Goal: Task Accomplishment & Management: Complete application form

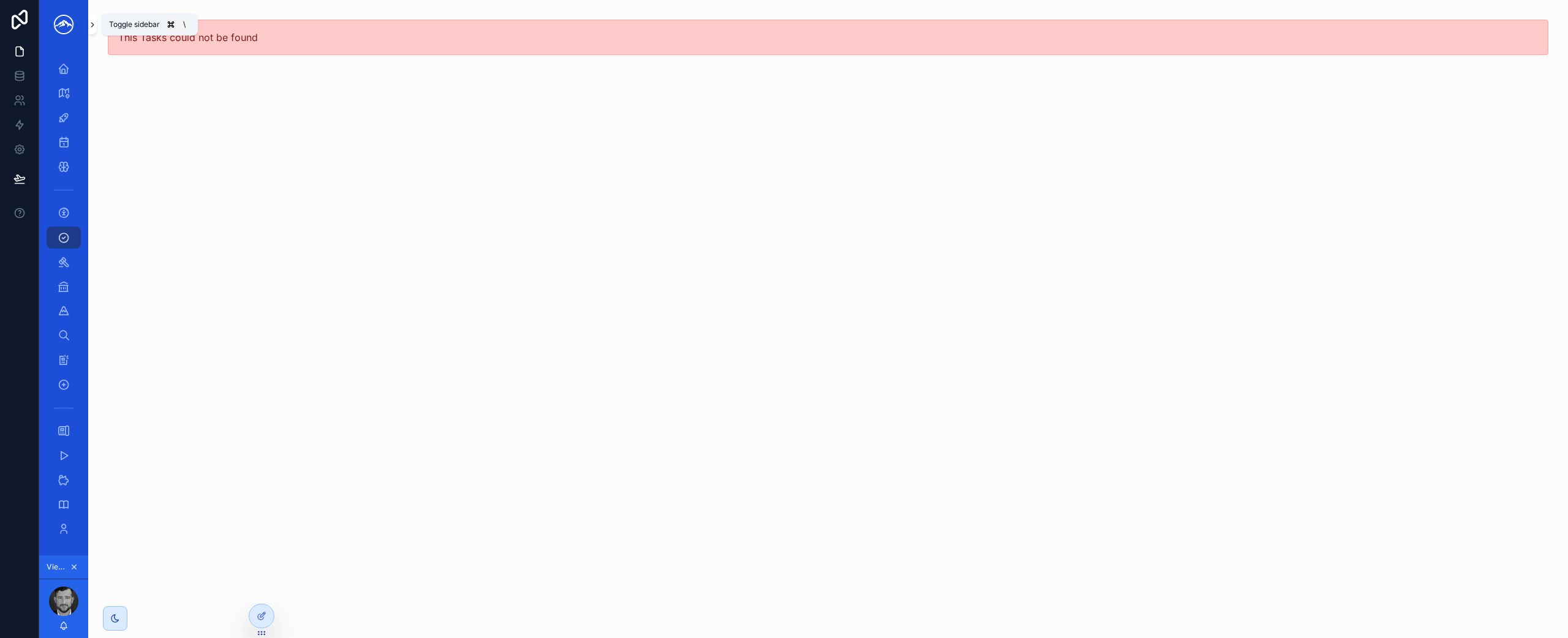
click at [93, 24] on icon "scrollable content" at bounding box center [92, 24] width 3 height 4
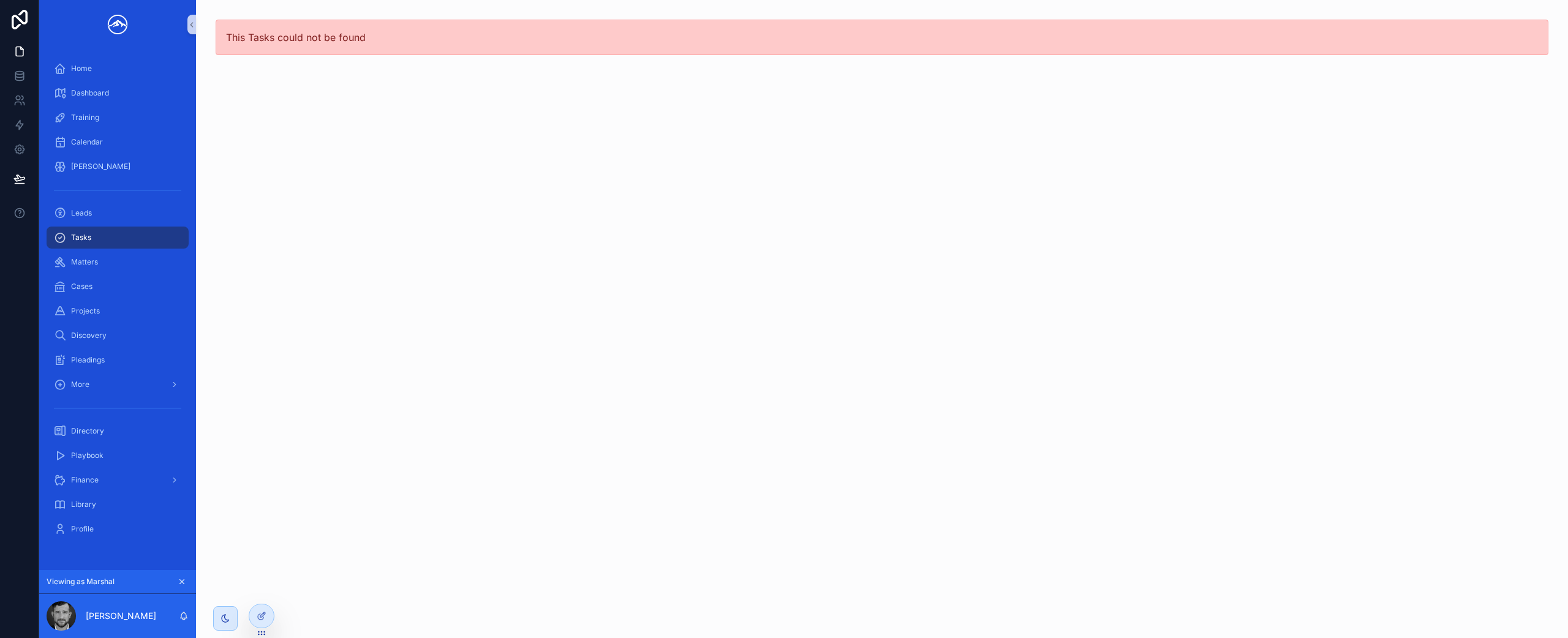
click at [105, 238] on div "Tasks" at bounding box center [118, 238] width 127 height 20
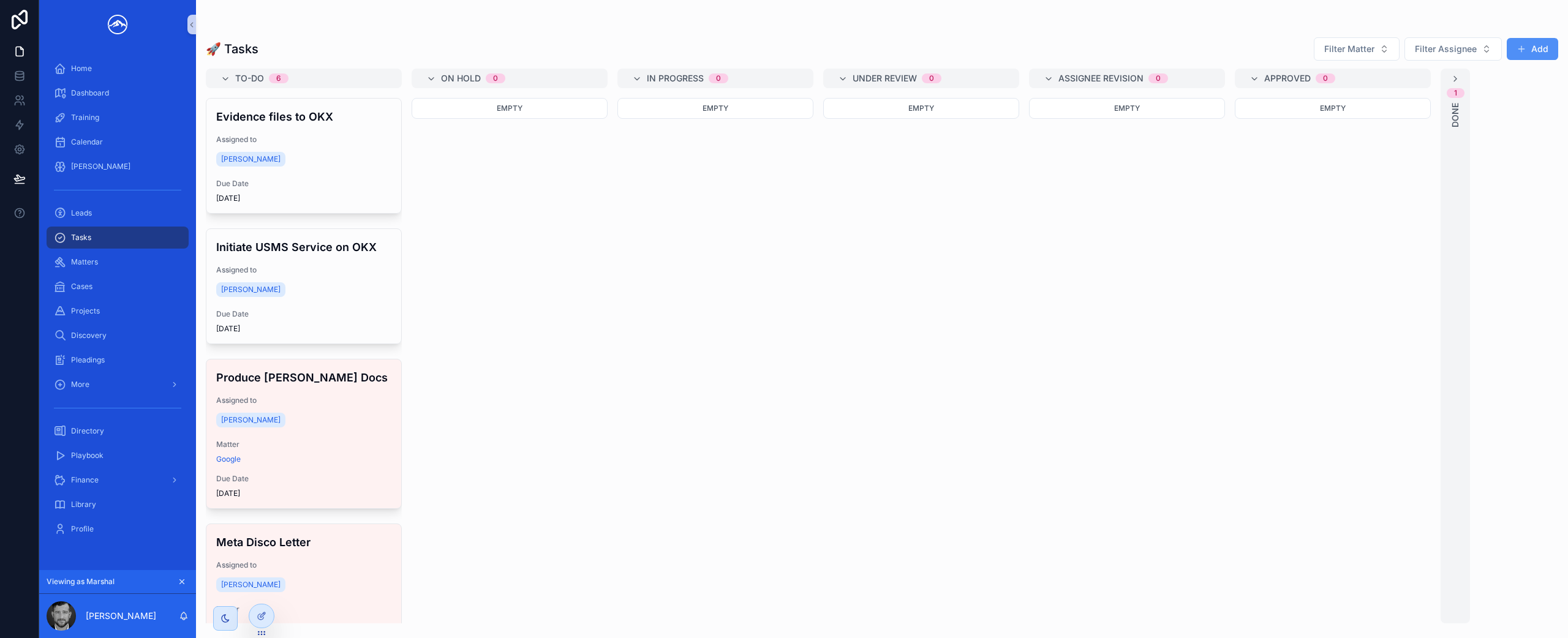
click at [1535, 48] on button "Add" at bounding box center [1532, 49] width 51 height 22
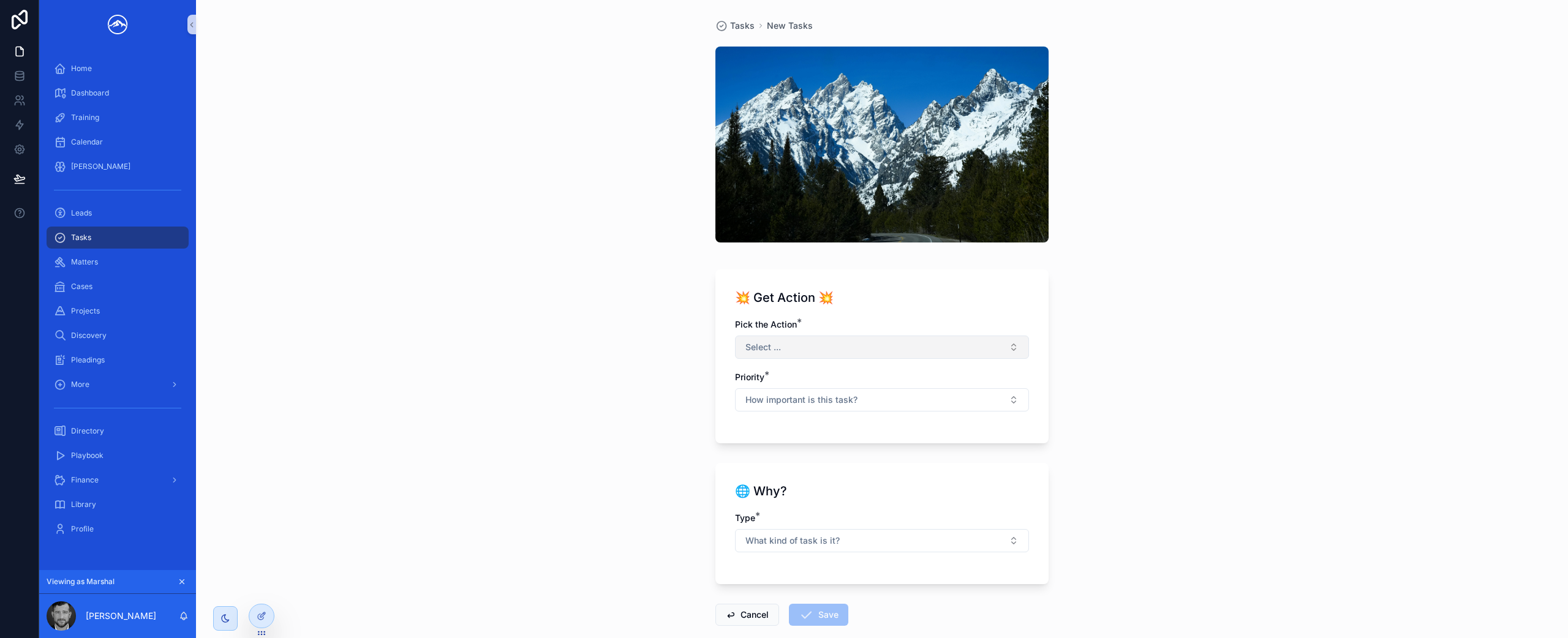
click at [928, 350] on button "Select ..." at bounding box center [881, 346] width 294 height 23
click at [873, 431] on div "File a Pleading" at bounding box center [877, 433] width 288 height 18
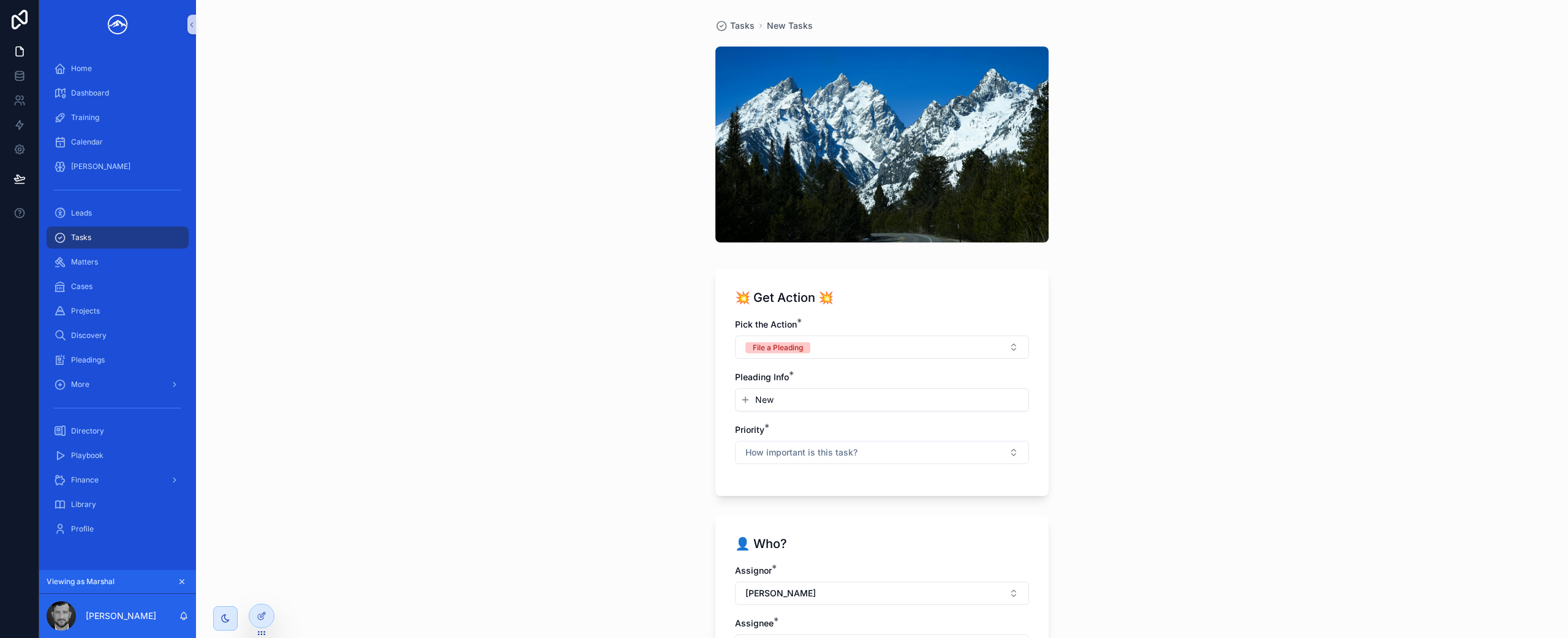
click at [881, 394] on button "New" at bounding box center [882, 400] width 283 height 13
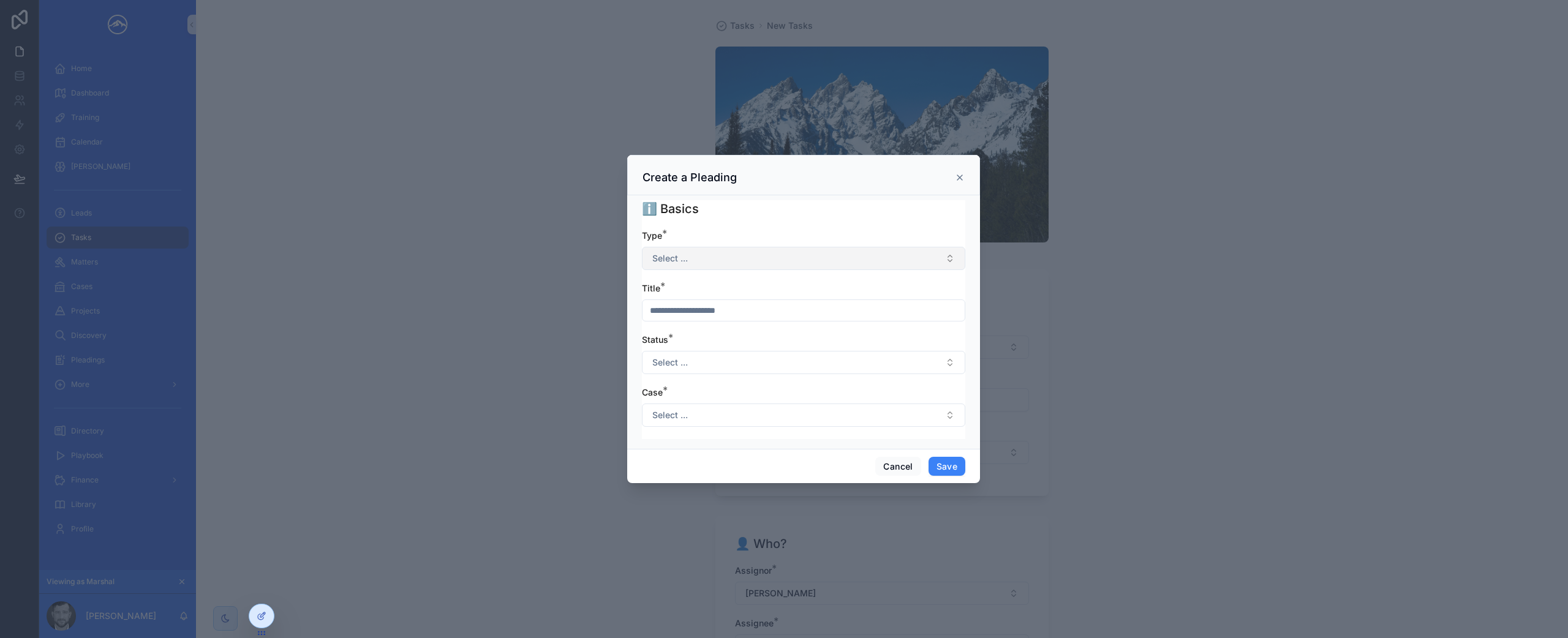
click at [821, 265] on button "Select ..." at bounding box center [803, 258] width 324 height 23
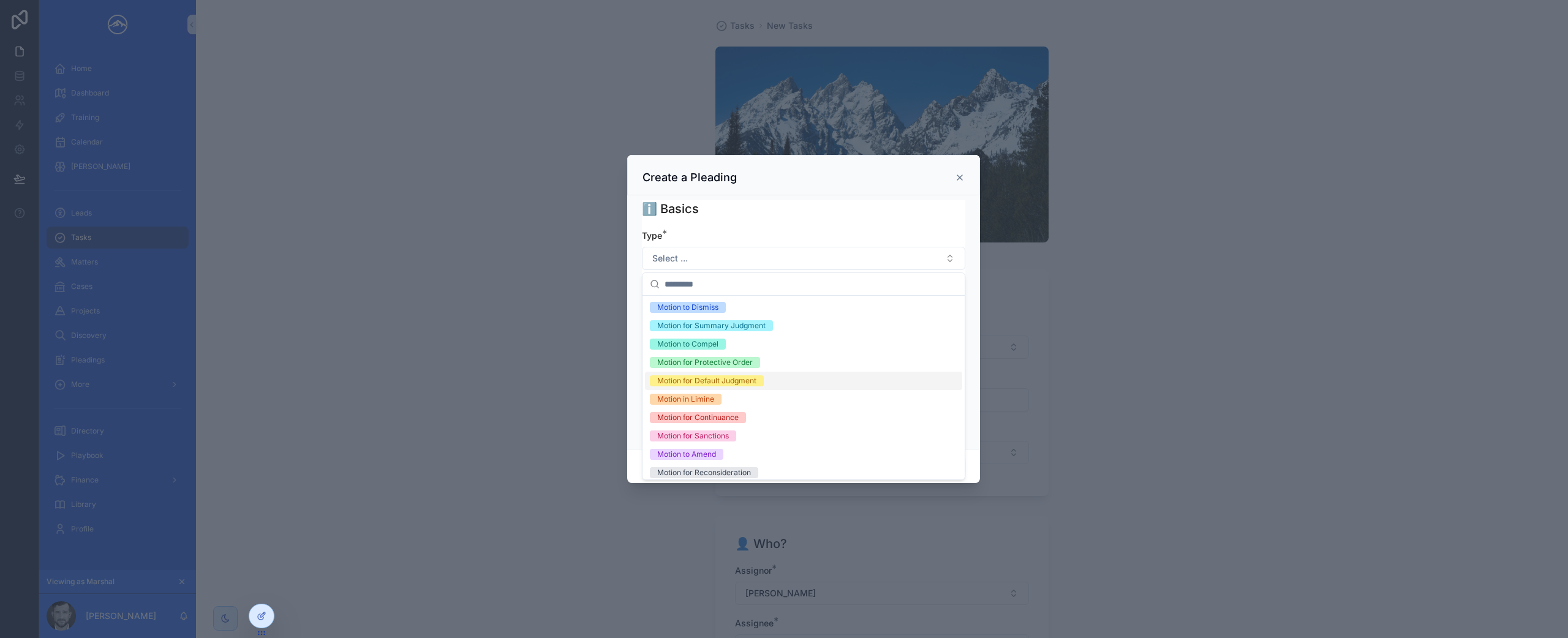
click at [1254, 328] on div "scrollable content" at bounding box center [784, 319] width 1568 height 638
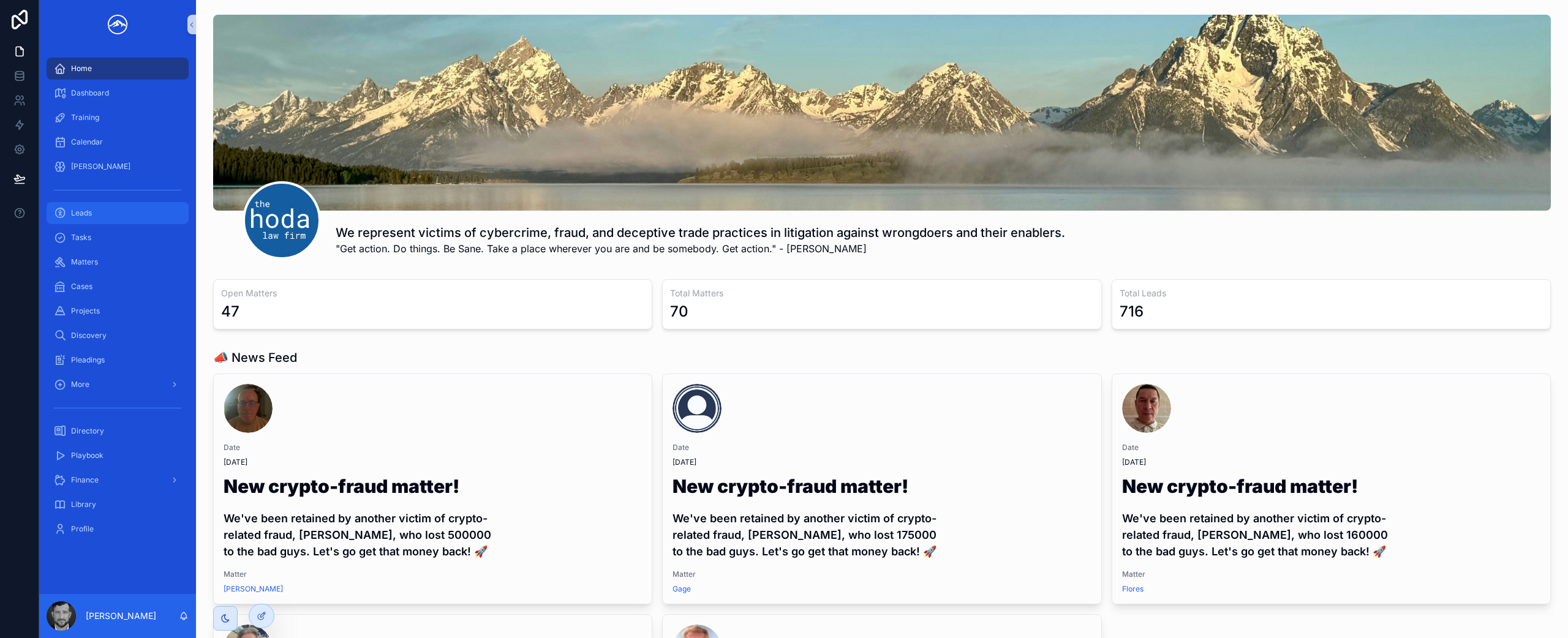
click at [102, 211] on div "Leads" at bounding box center [118, 213] width 127 height 20
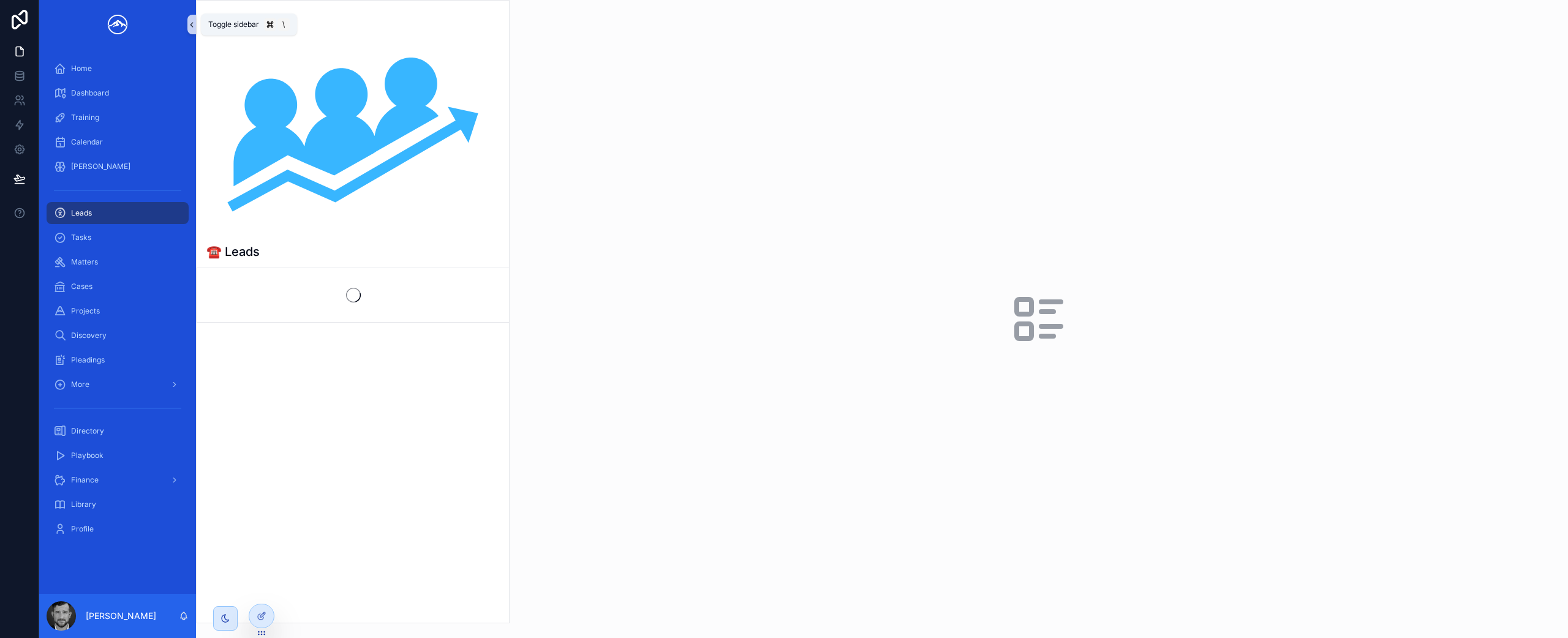
click at [194, 30] on button "scrollable content" at bounding box center [191, 24] width 9 height 20
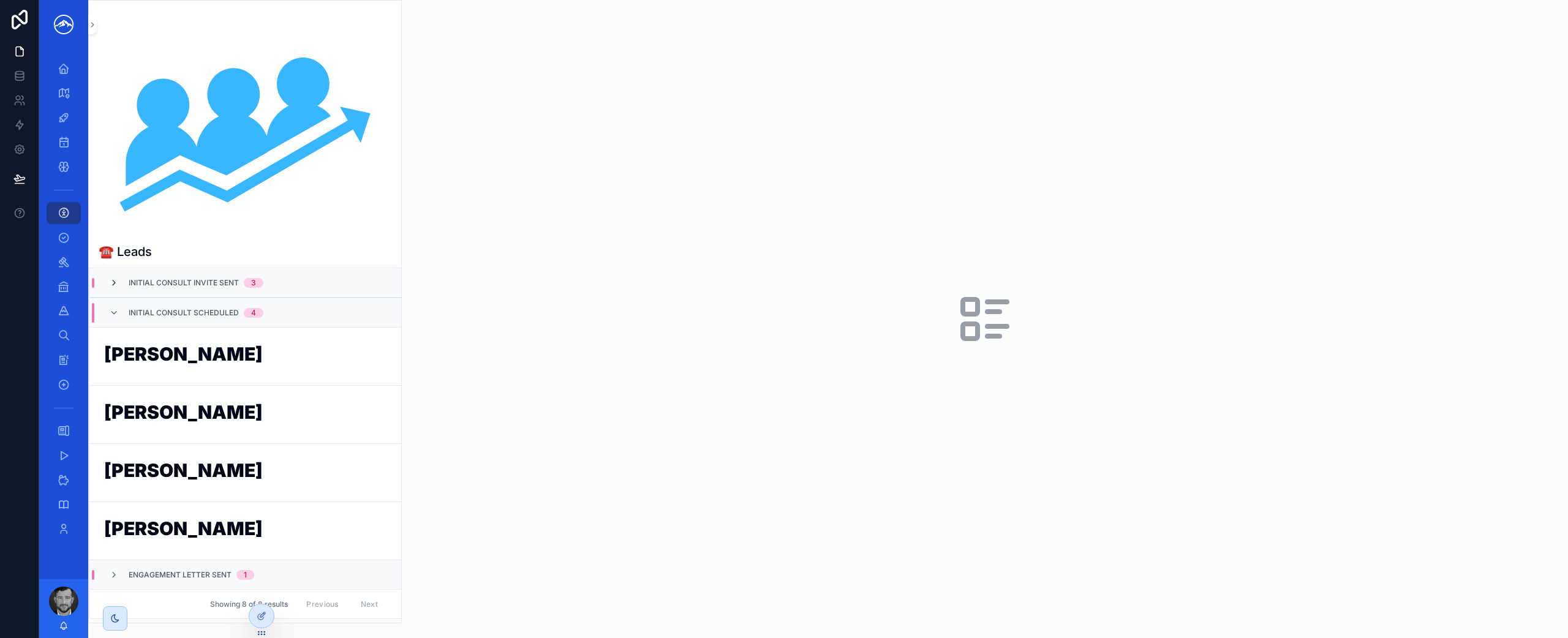
click at [115, 281] on icon "scrollable content" at bounding box center [114, 282] width 10 height 10
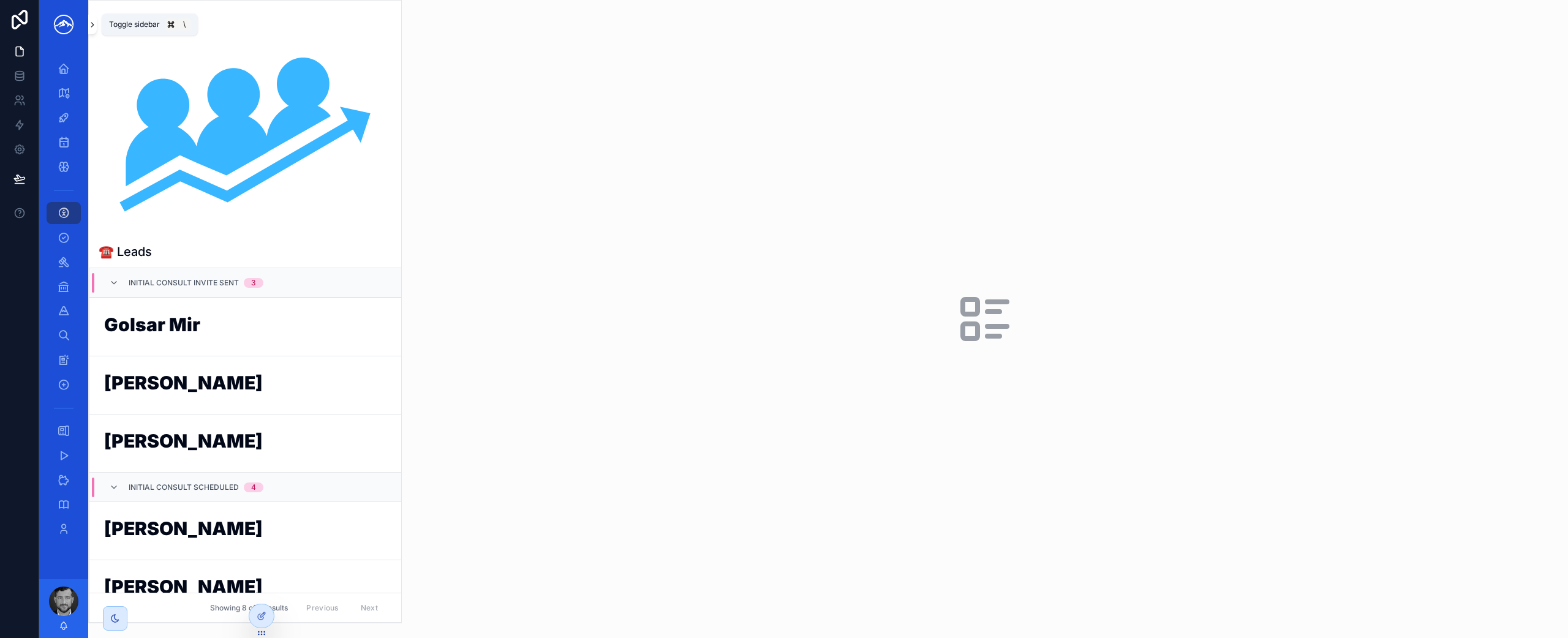
click at [94, 26] on icon "scrollable content" at bounding box center [92, 25] width 9 height 9
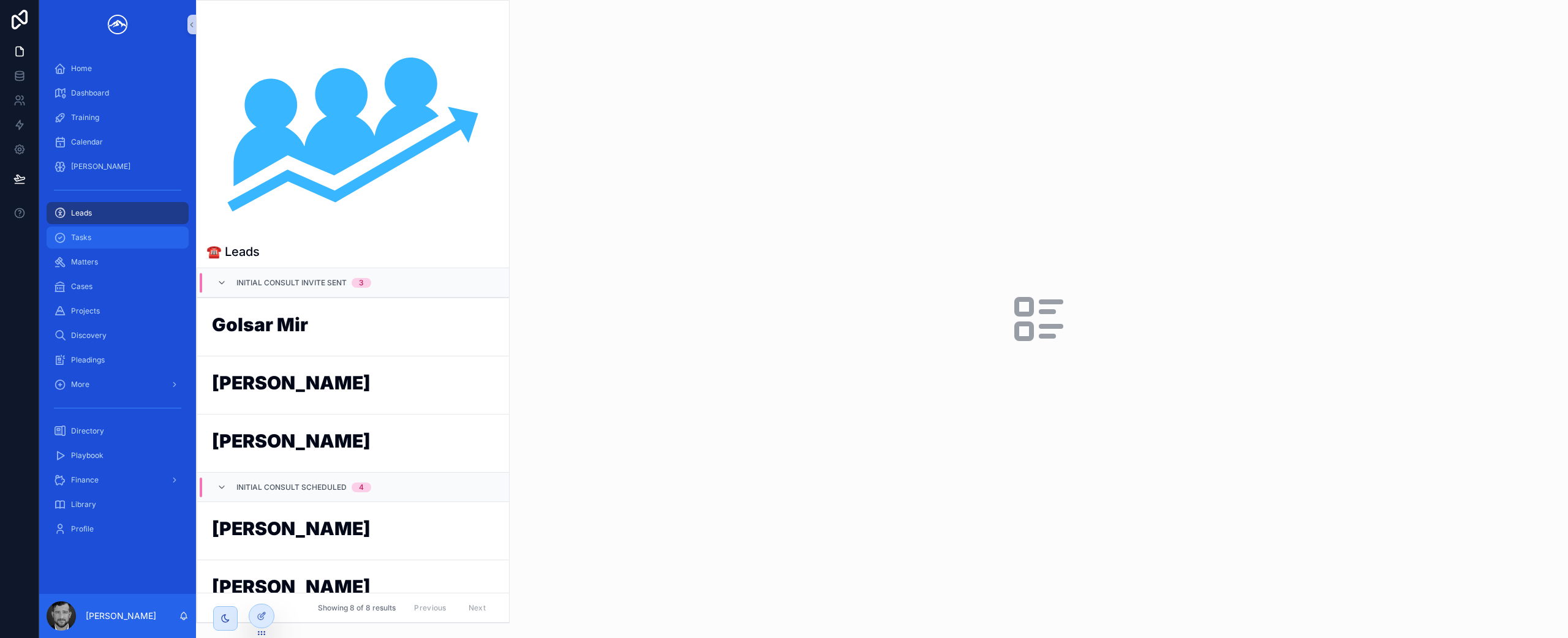
click at [140, 241] on div "Tasks" at bounding box center [118, 238] width 127 height 20
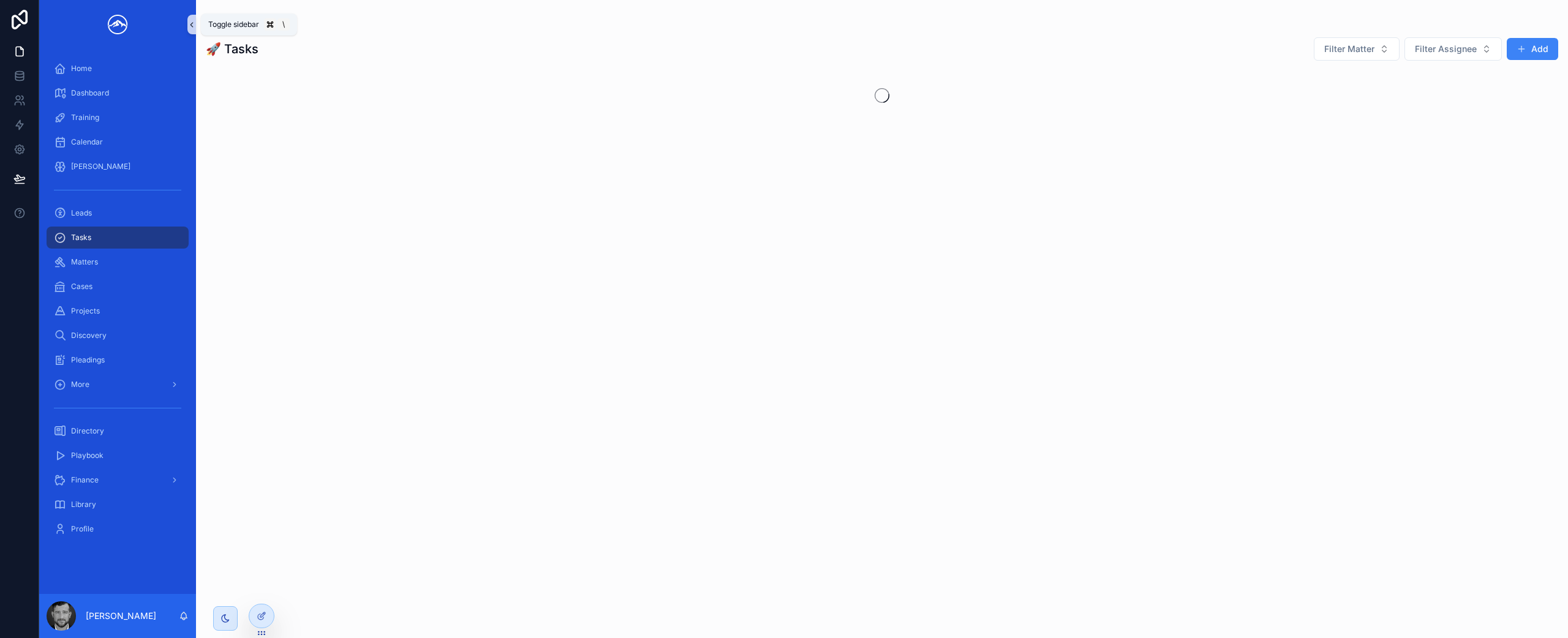
click at [192, 23] on icon "scrollable content" at bounding box center [191, 25] width 9 height 9
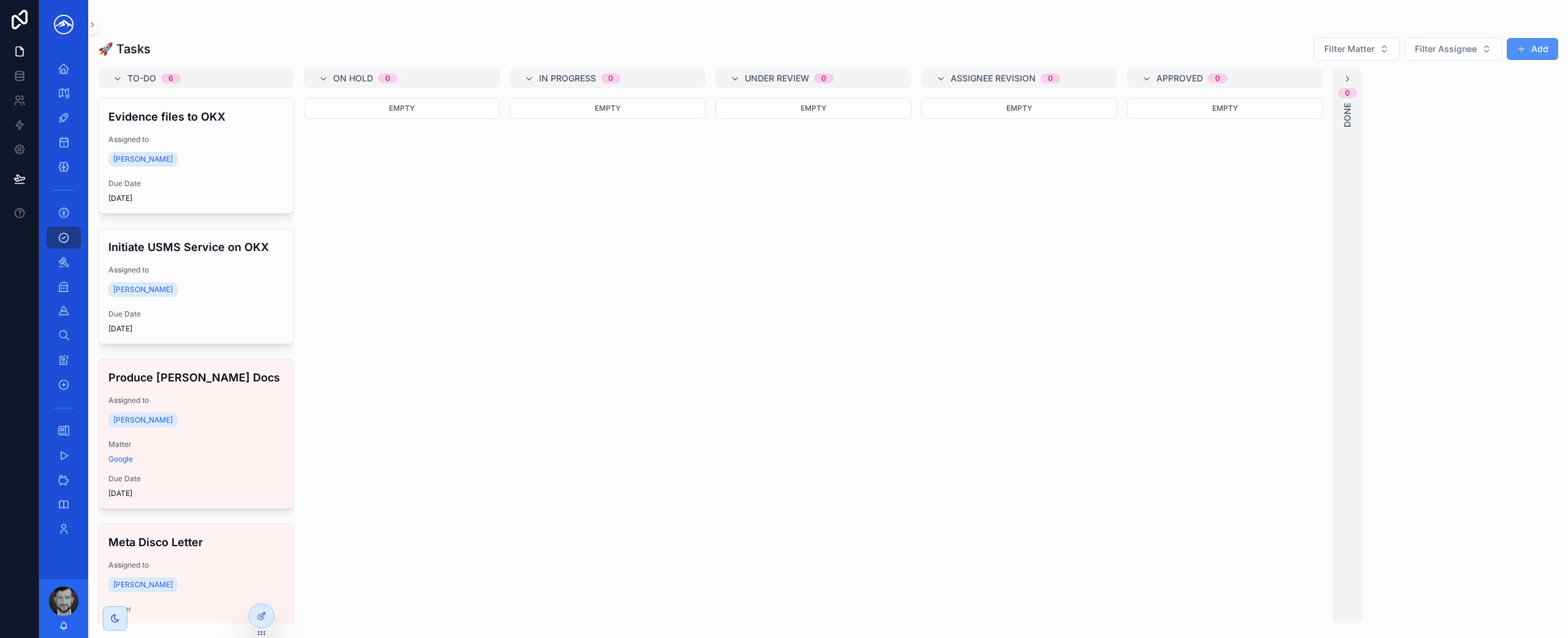
click at [1524, 51] on span "scrollable content" at bounding box center [1521, 49] width 10 height 10
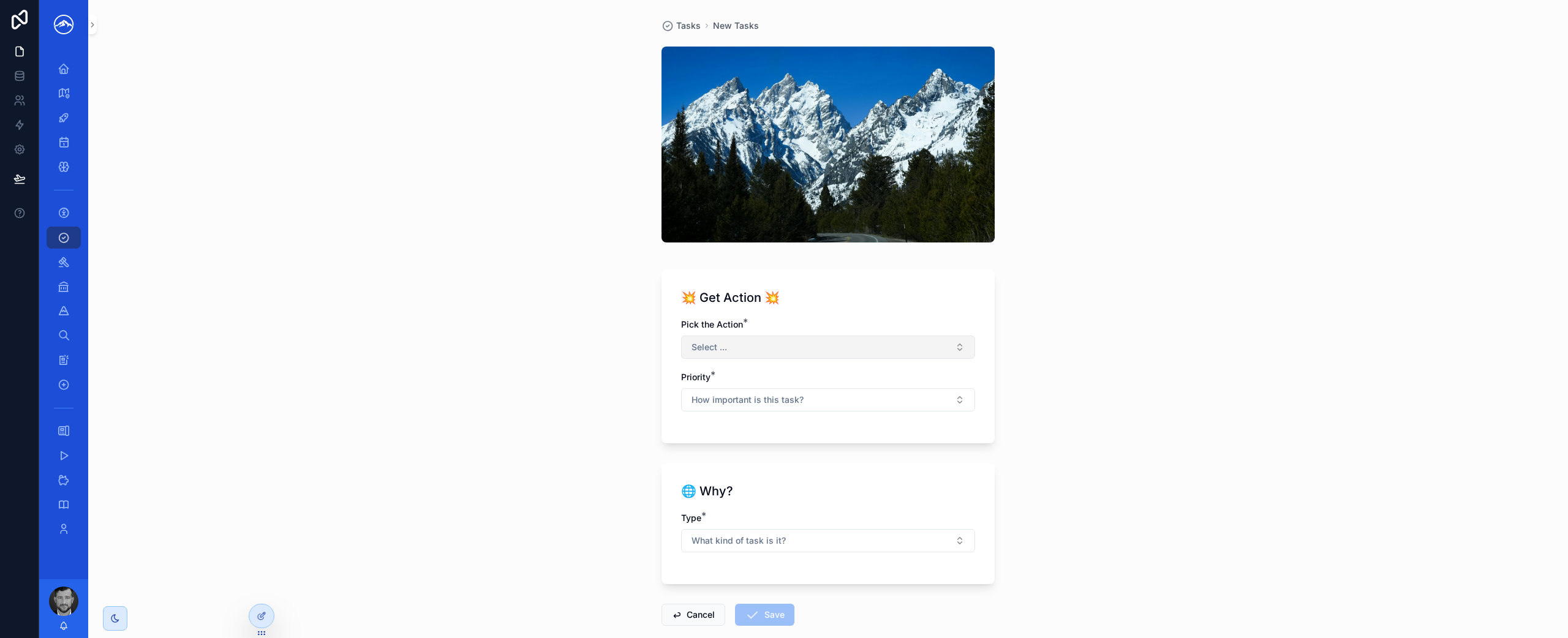
click at [904, 350] on button "Select ..." at bounding box center [828, 346] width 294 height 23
click at [829, 430] on div "File a Pleading" at bounding box center [824, 433] width 288 height 18
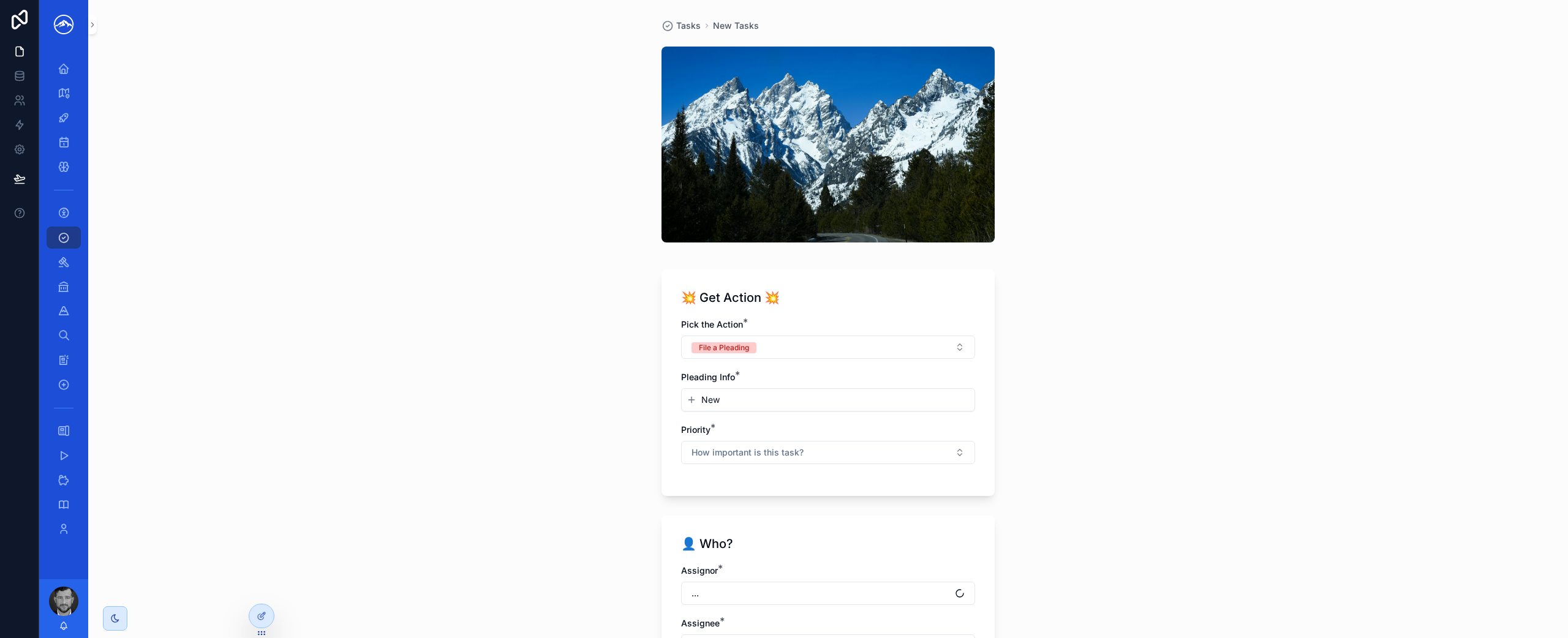
click at [842, 404] on button "New" at bounding box center [828, 400] width 283 height 13
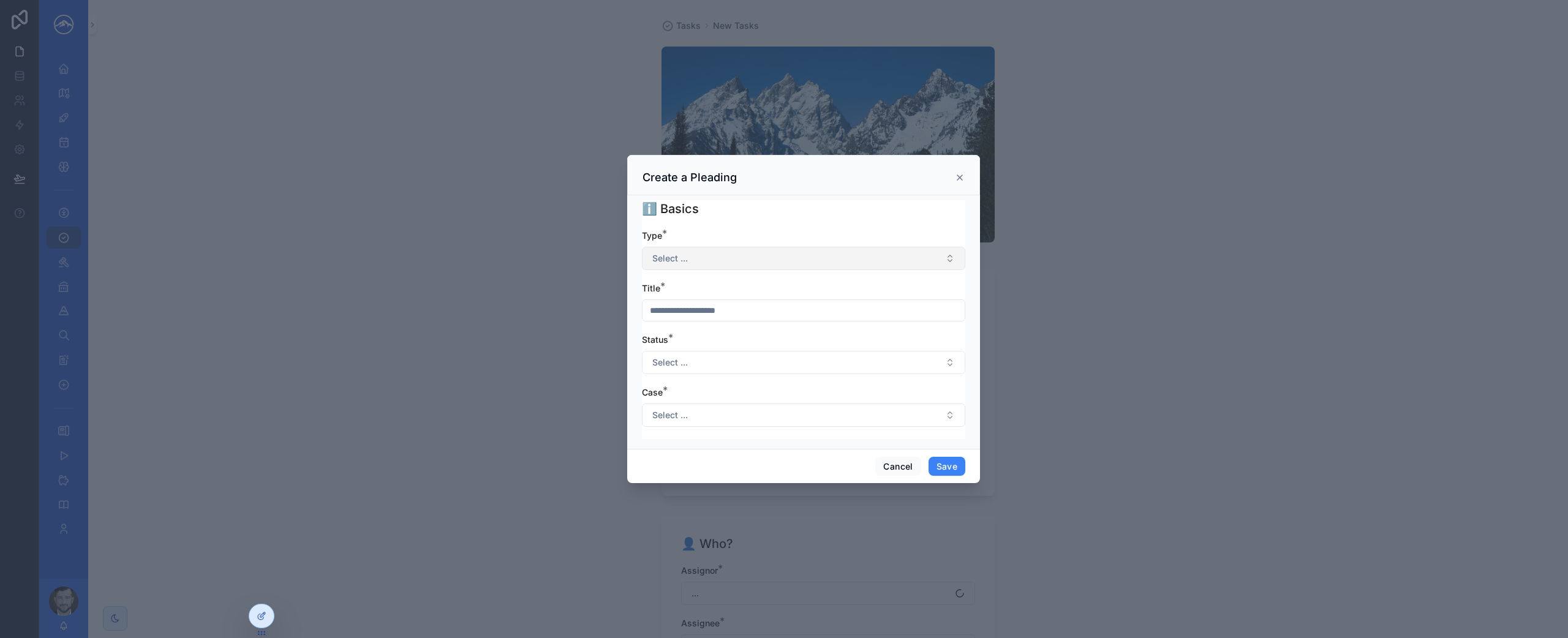
click at [826, 265] on button "Select ..." at bounding box center [803, 258] width 324 height 23
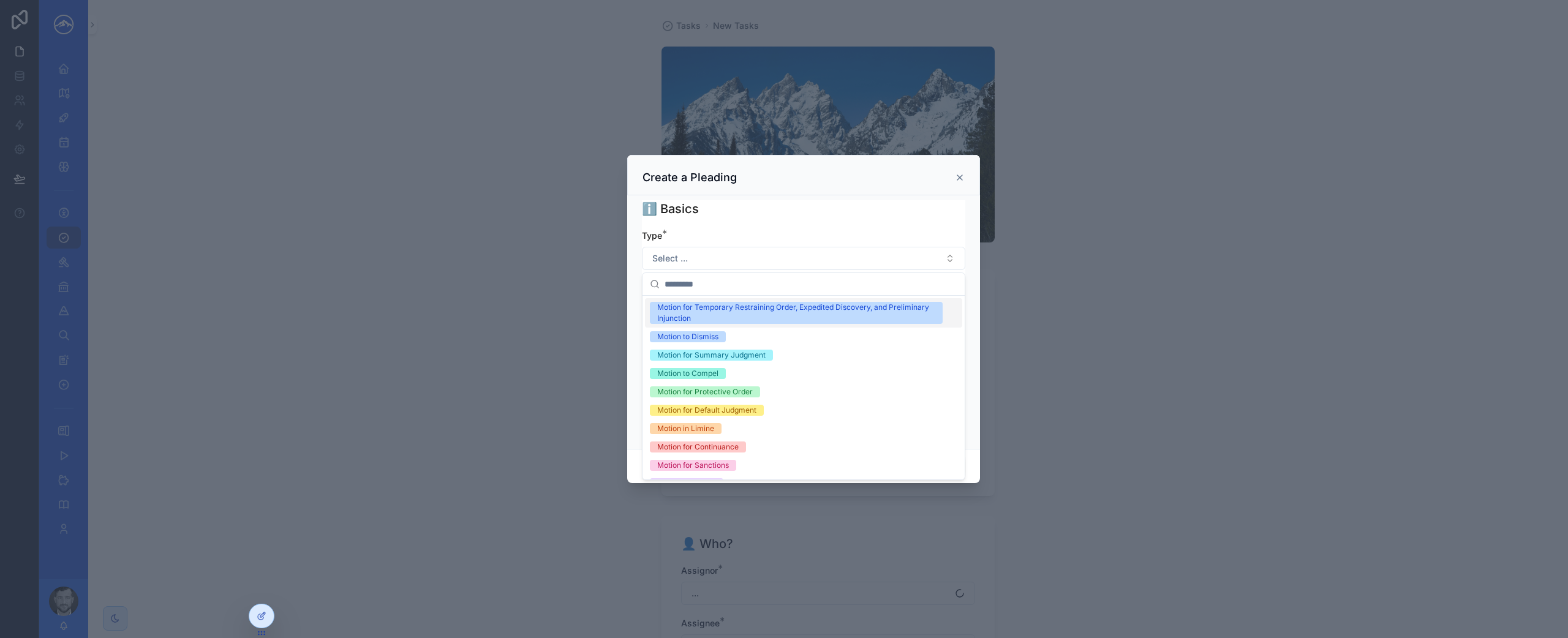
click at [803, 314] on div "Motion for Temporary Restraining Order, Expedited Discovery, and Preliminary In…" at bounding box center [796, 312] width 278 height 22
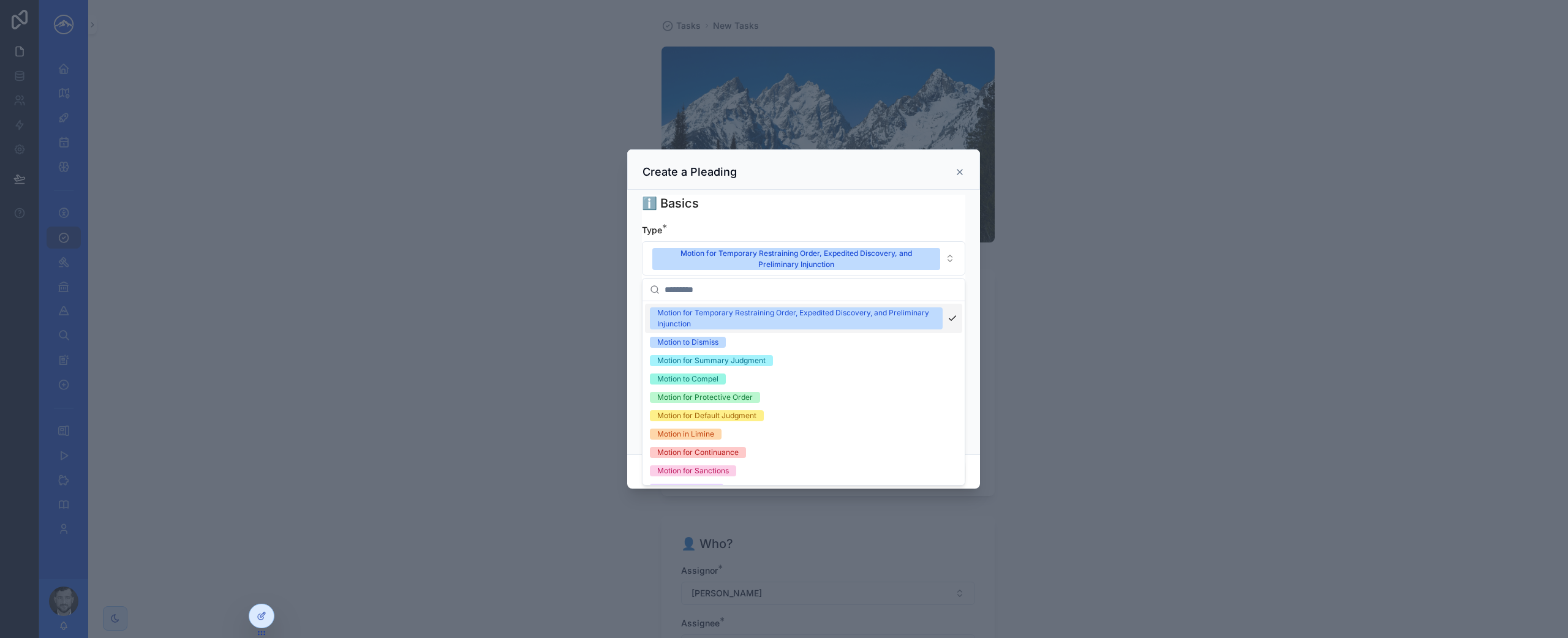
click at [932, 229] on div "Type *" at bounding box center [803, 230] width 324 height 13
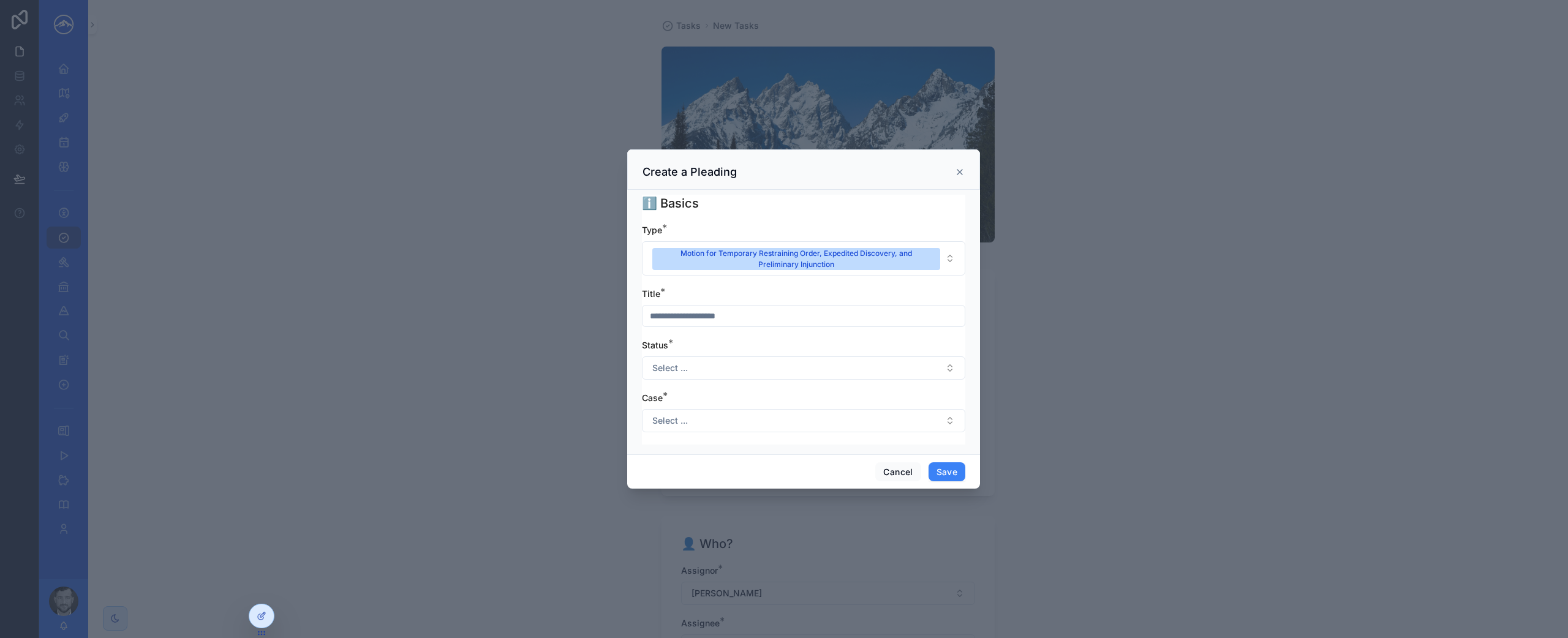
click at [805, 313] on input "scrollable content" at bounding box center [803, 316] width 322 height 17
type input "**********"
click at [789, 371] on button "Select ..." at bounding box center [803, 367] width 324 height 23
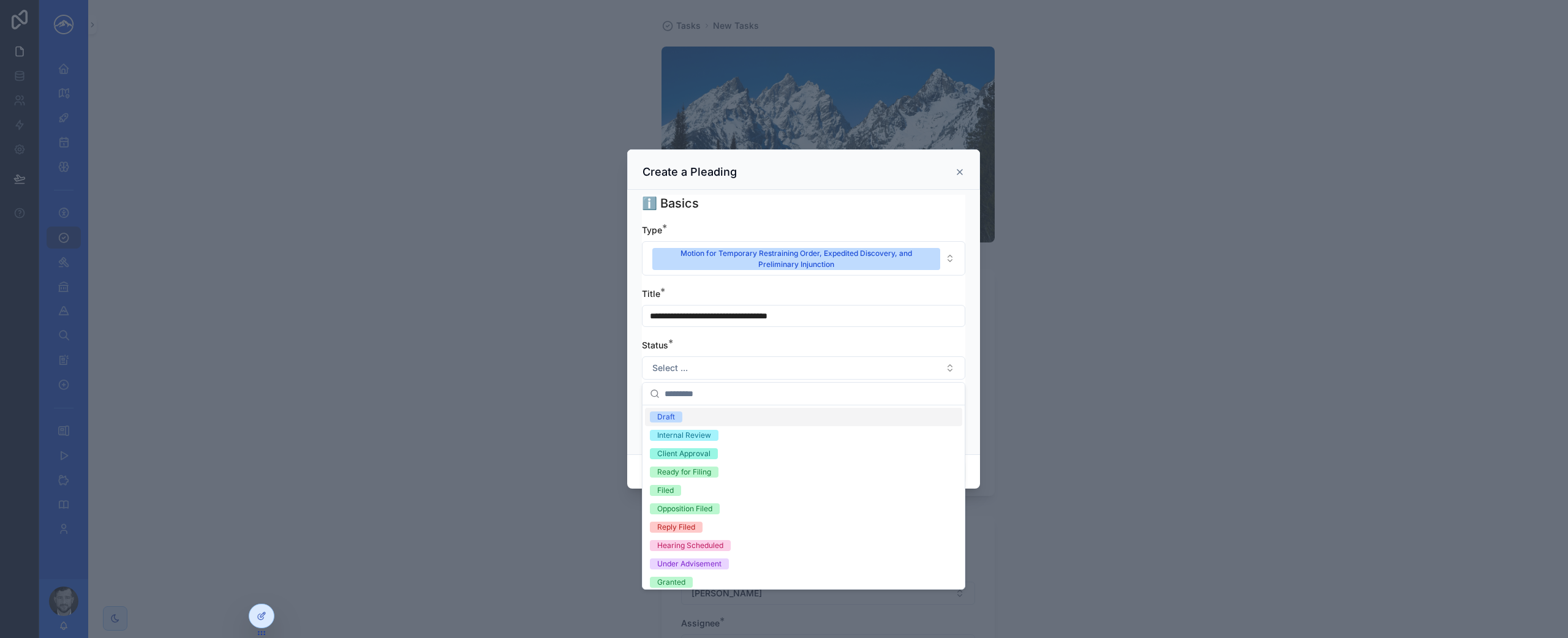
click at [782, 419] on div "Draft" at bounding box center [803, 417] width 318 height 18
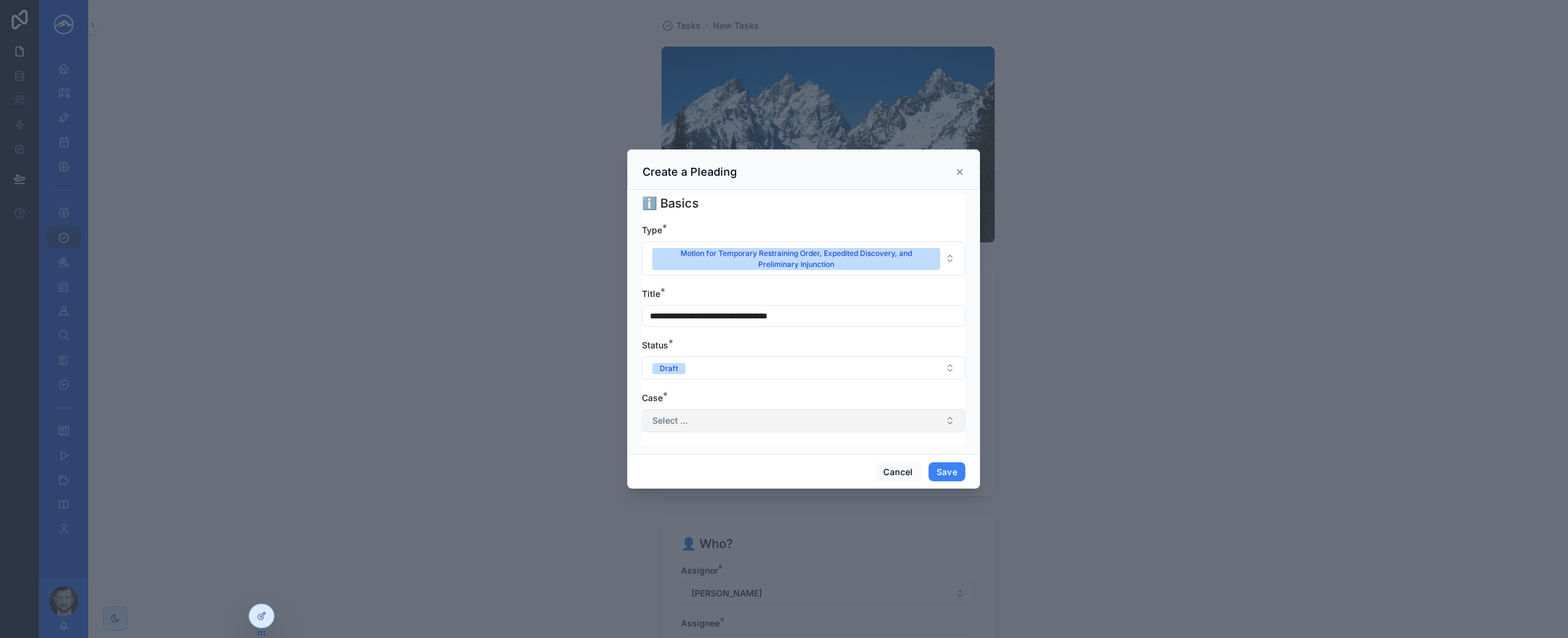
click at [790, 415] on button "Select ..." at bounding box center [803, 420] width 324 height 23
type input "*****"
click at [768, 470] on div "Boardwell v. Monexaba.vip" at bounding box center [803, 470] width 318 height 20
click at [945, 467] on button "Save" at bounding box center [947, 472] width 37 height 20
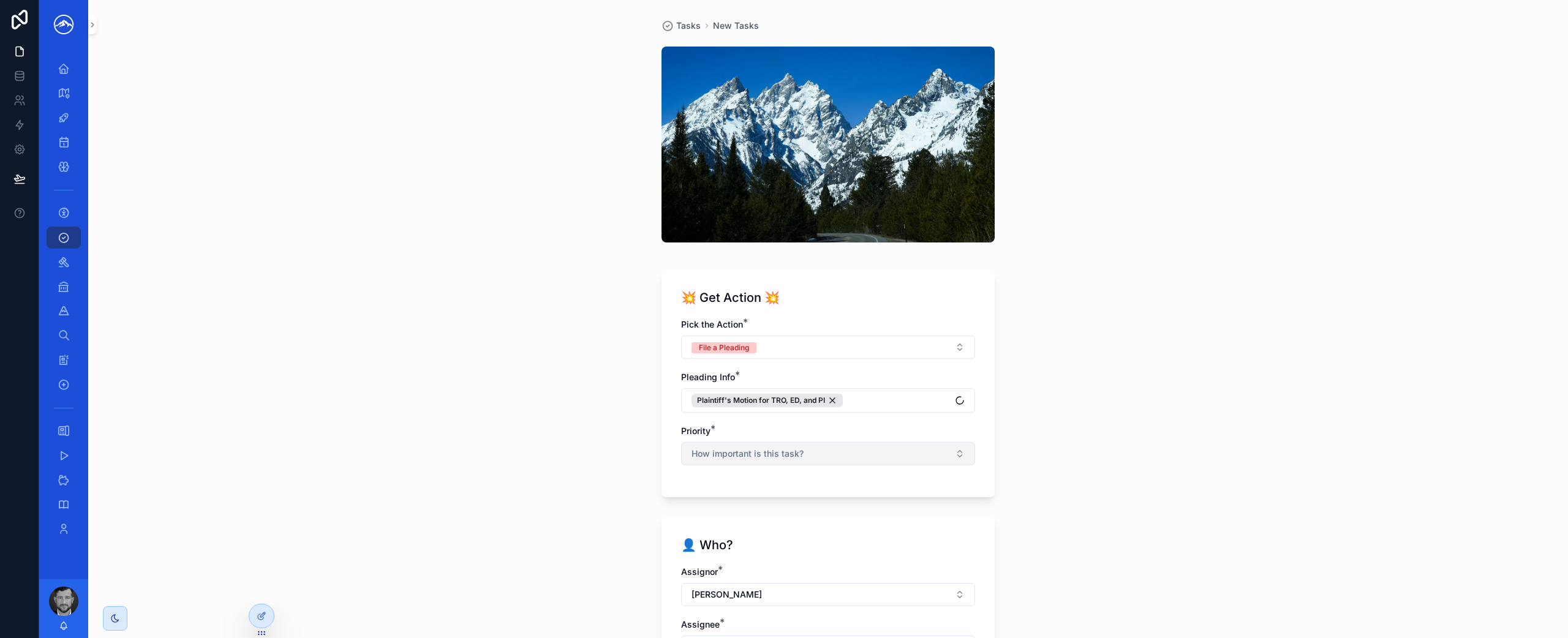
click at [826, 454] on button "How important is this task?" at bounding box center [828, 453] width 294 height 23
click at [788, 354] on div "High" at bounding box center [824, 354] width 288 height 18
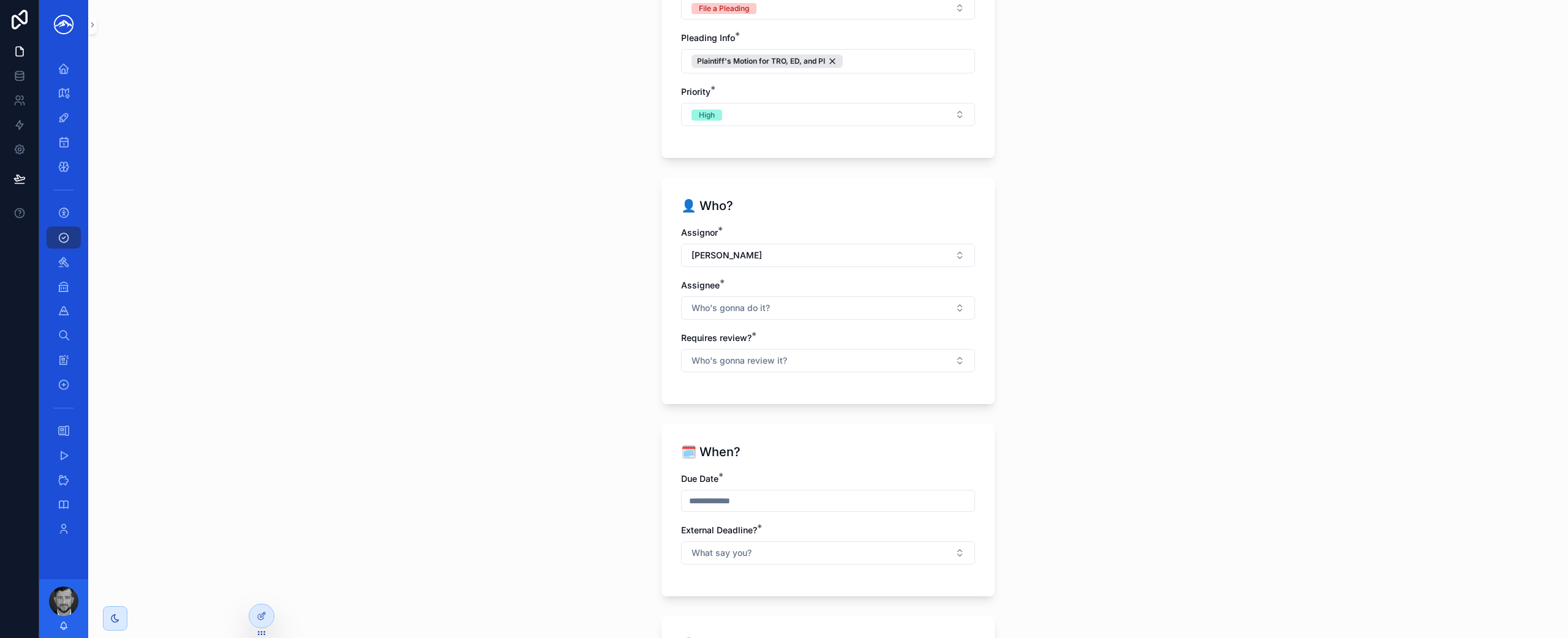
scroll to position [439, 0]
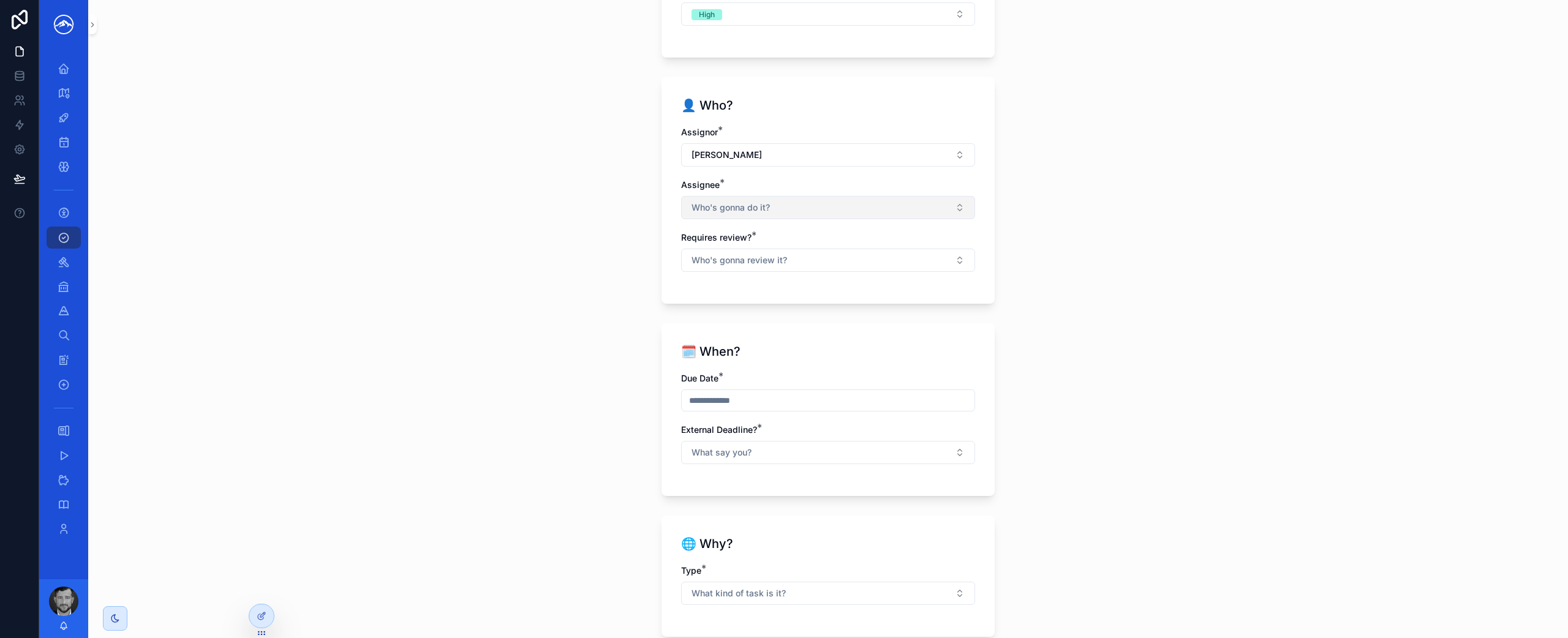
click at [779, 207] on button "Who's gonna do it?" at bounding box center [828, 207] width 294 height 23
click at [757, 316] on div "[PERSON_NAME]" at bounding box center [824, 316] width 288 height 20
click at [1013, 250] on div "Tasks New Tasks 💥 Get Action 💥 Pick the Action * File a Pleading Pleading Info …" at bounding box center [828, 319] width 1480 height 638
click at [877, 259] on button "Who's gonna review it?" at bounding box center [828, 261] width 294 height 23
click at [833, 336] on div "No" at bounding box center [824, 329] width 288 height 18
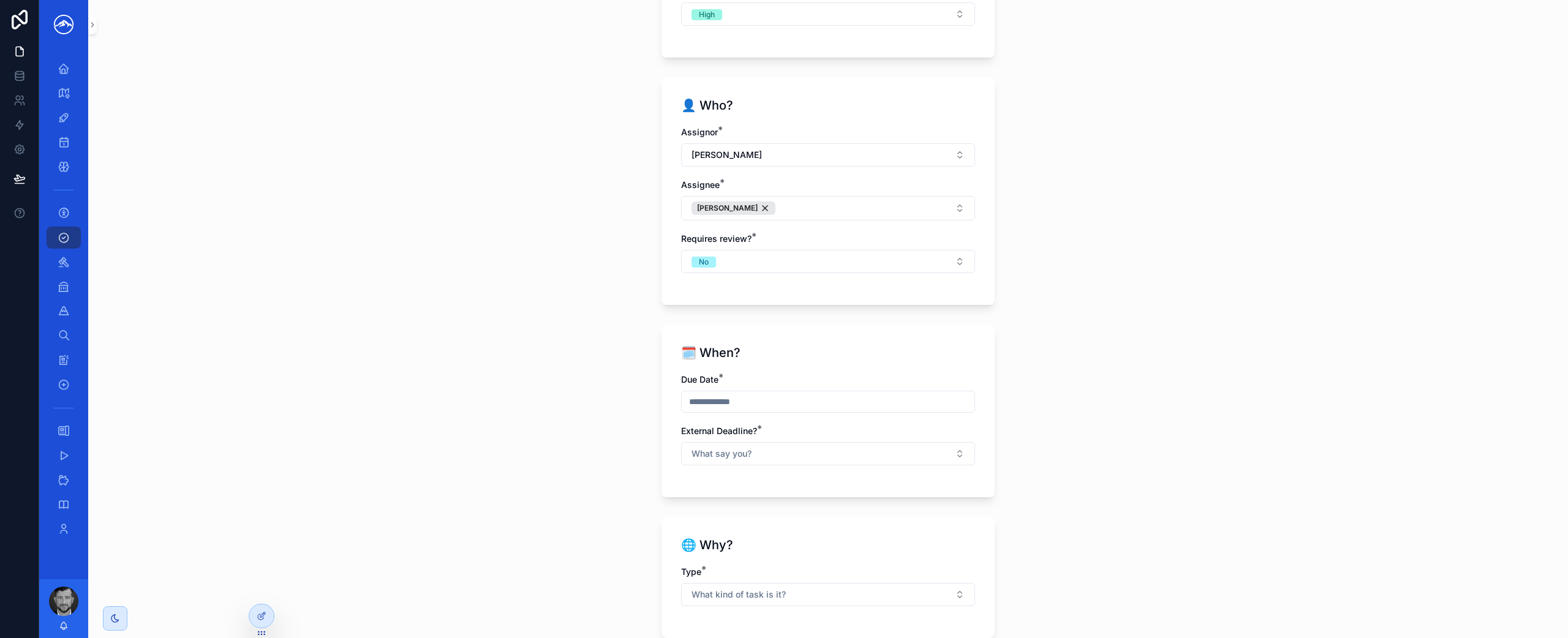
scroll to position [708, 0]
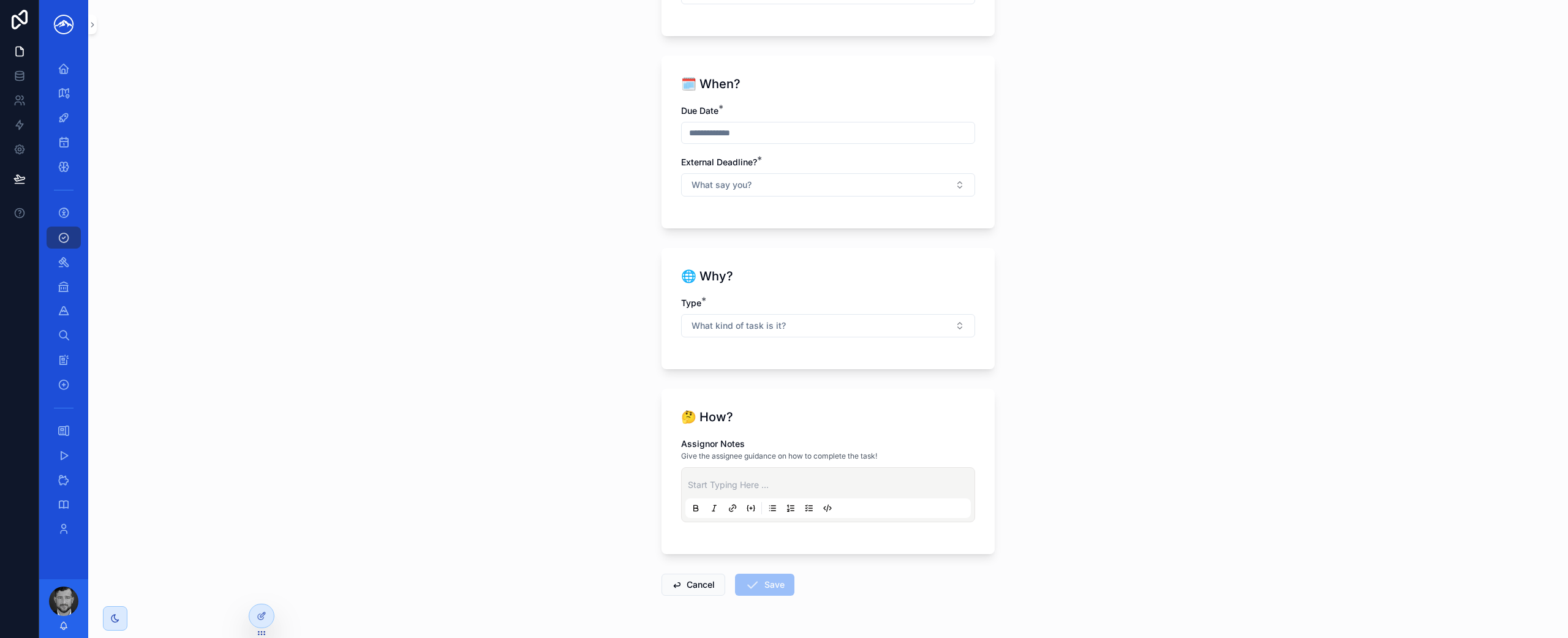
click at [724, 133] on input "scrollable content" at bounding box center [828, 133] width 292 height 17
click at [821, 165] on button "Today" at bounding box center [823, 162] width 48 height 22
type input "********"
click at [934, 186] on button "What say you?" at bounding box center [828, 185] width 294 height 23
click at [826, 258] on div "No" at bounding box center [824, 252] width 288 height 18
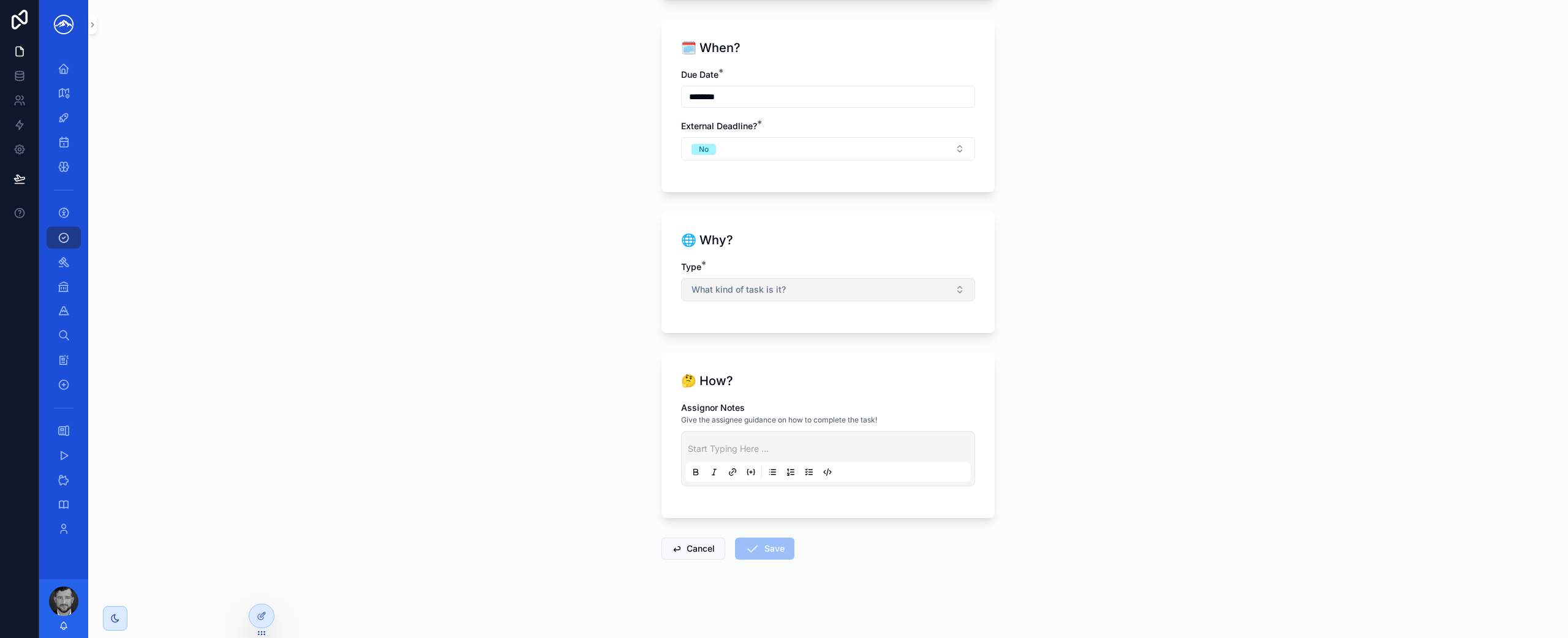
scroll to position [741, 0]
click at [775, 292] on span "What kind of task is it?" at bounding box center [738, 292] width 94 height 13
click at [757, 343] on div "Matter" at bounding box center [824, 342] width 288 height 18
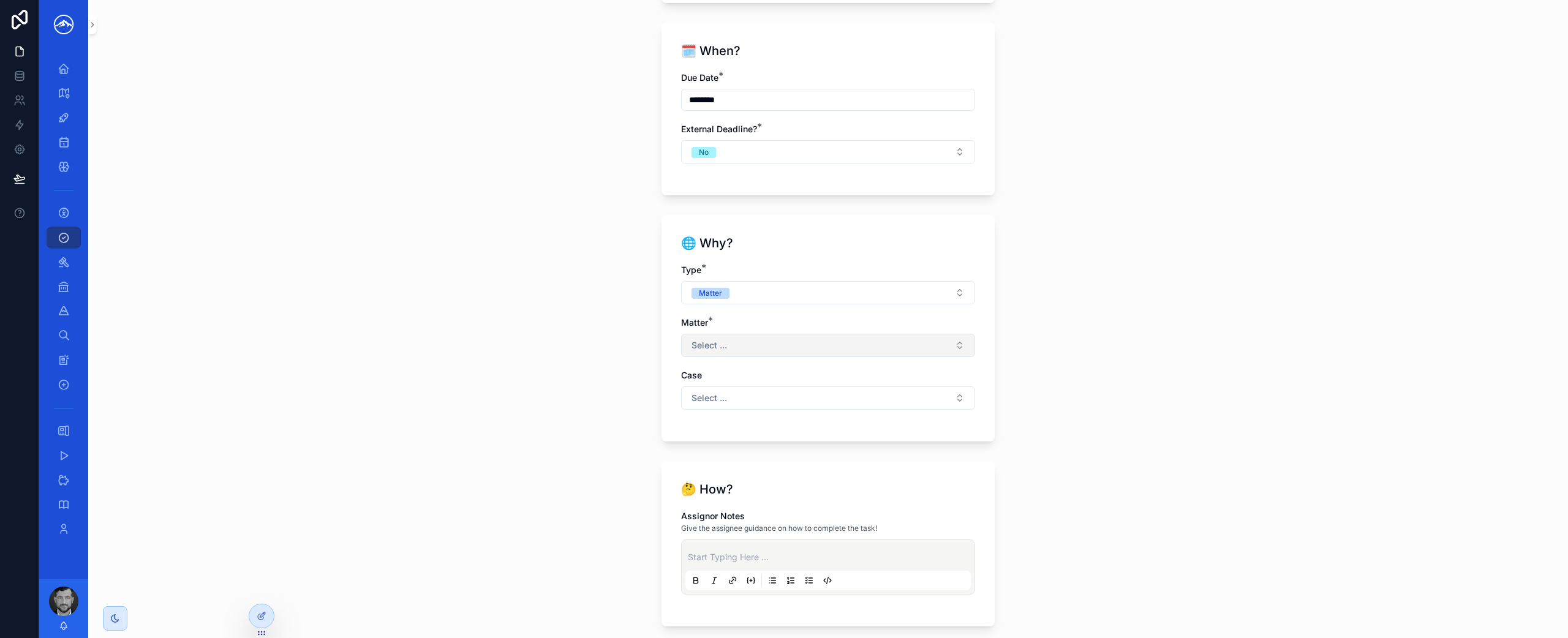
click at [757, 343] on button "Select ..." at bounding box center [828, 345] width 294 height 23
type input "****"
click at [798, 394] on div "Ghavimi" at bounding box center [824, 395] width 288 height 20
click at [799, 393] on button "Select ..." at bounding box center [828, 397] width 294 height 23
type input "*****"
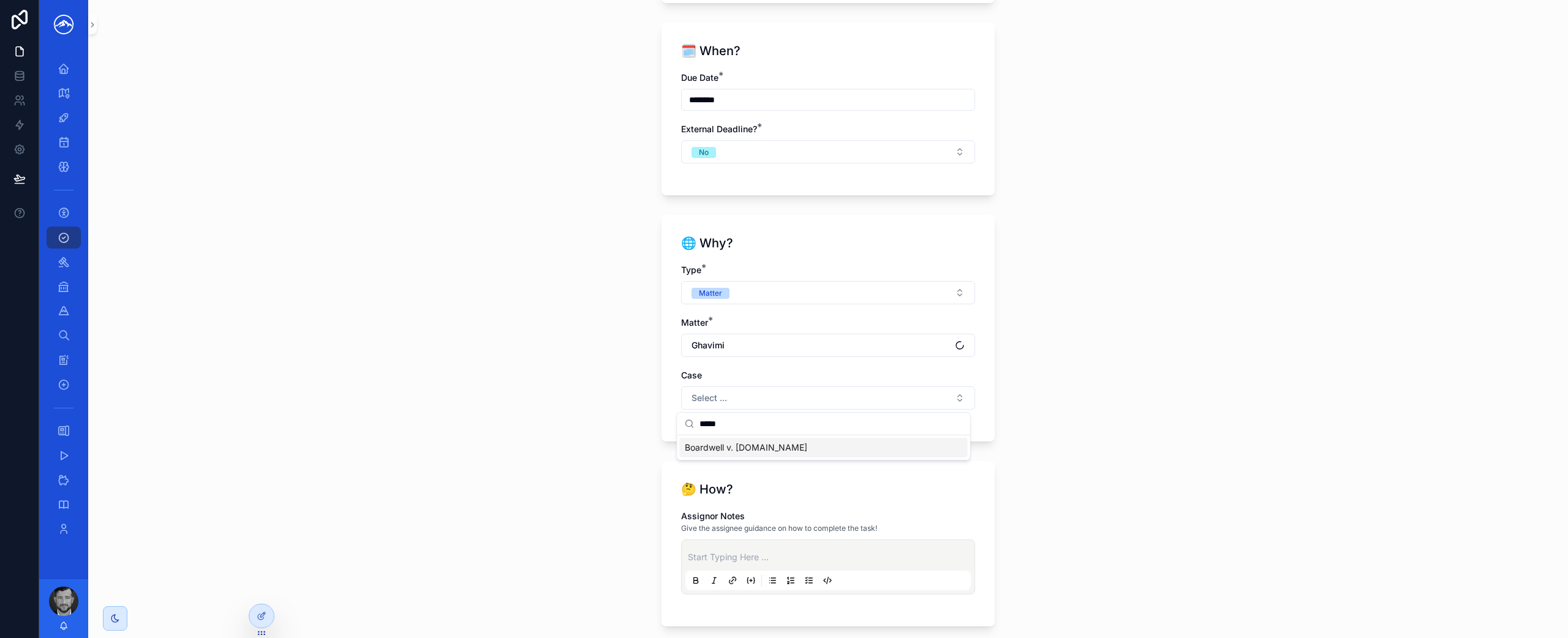
click at [815, 444] on div "Boardwell v. Monexaba.vip" at bounding box center [824, 447] width 288 height 20
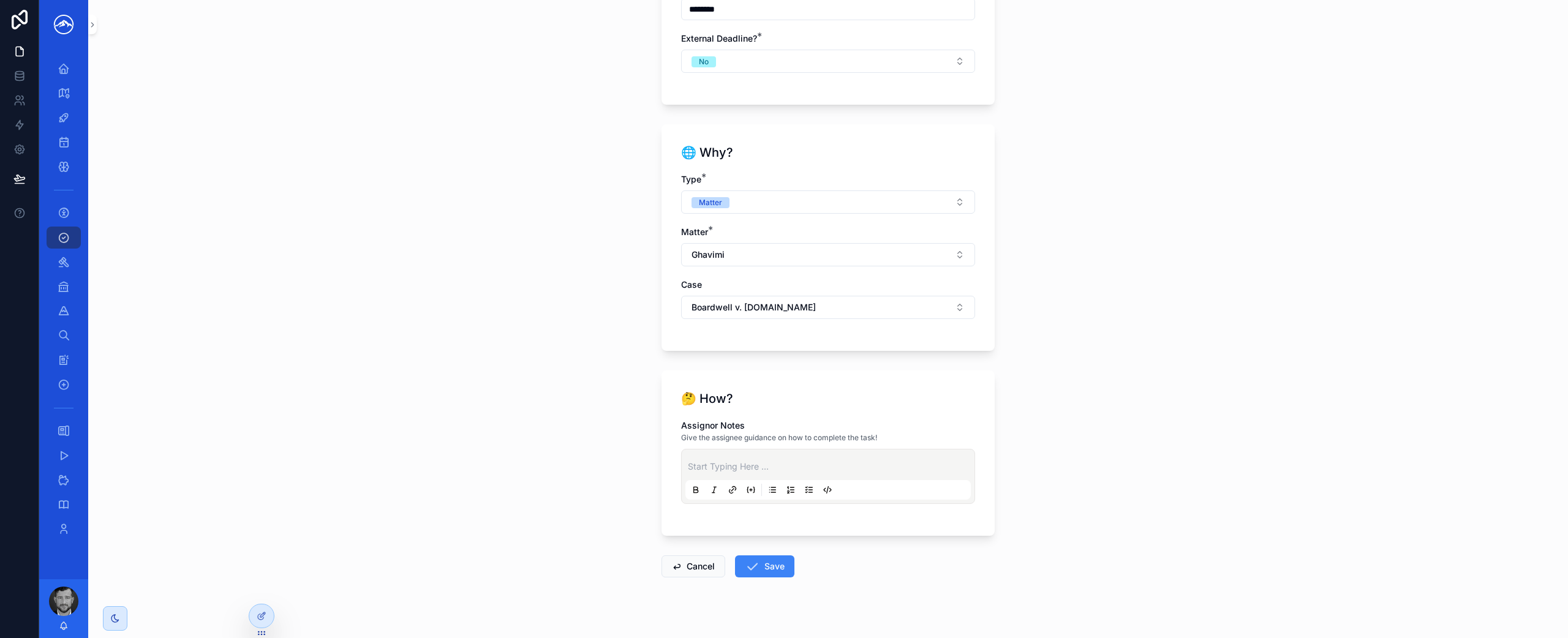
scroll to position [841, 0]
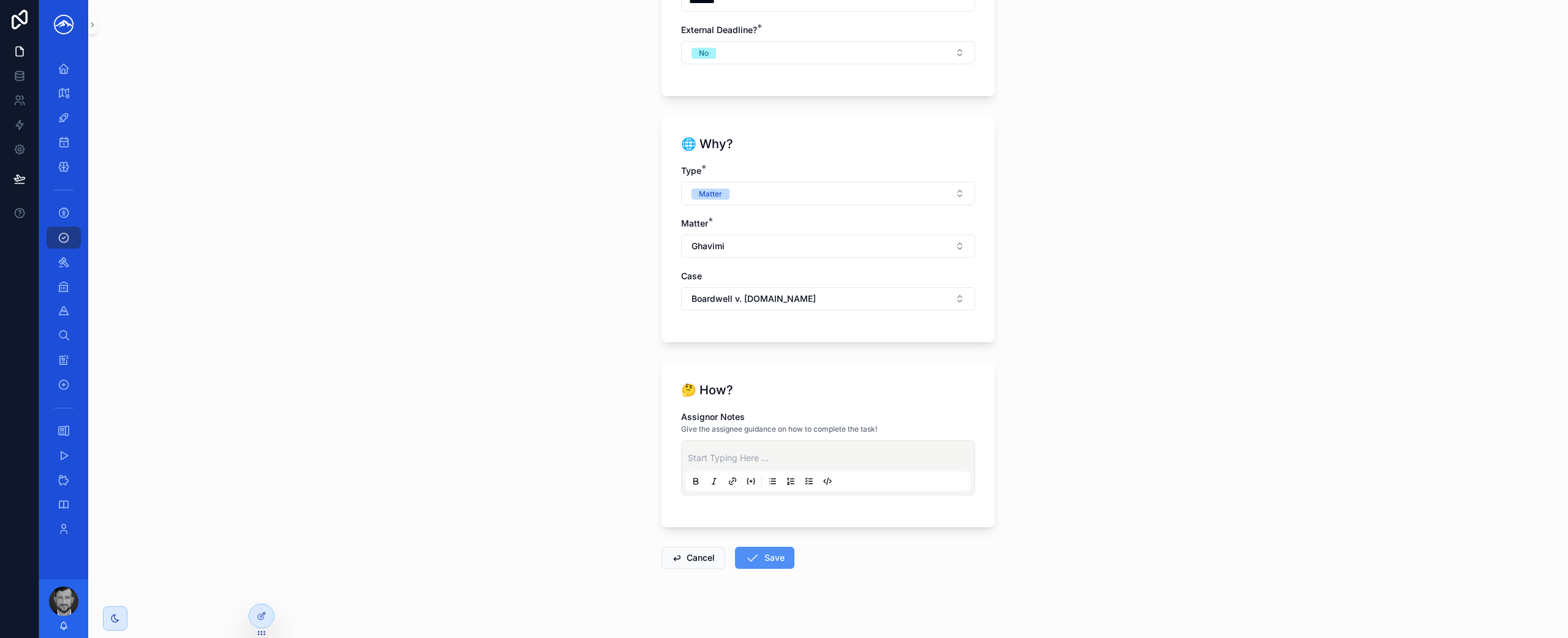
click at [753, 559] on icon "scrollable content" at bounding box center [752, 558] width 15 height 15
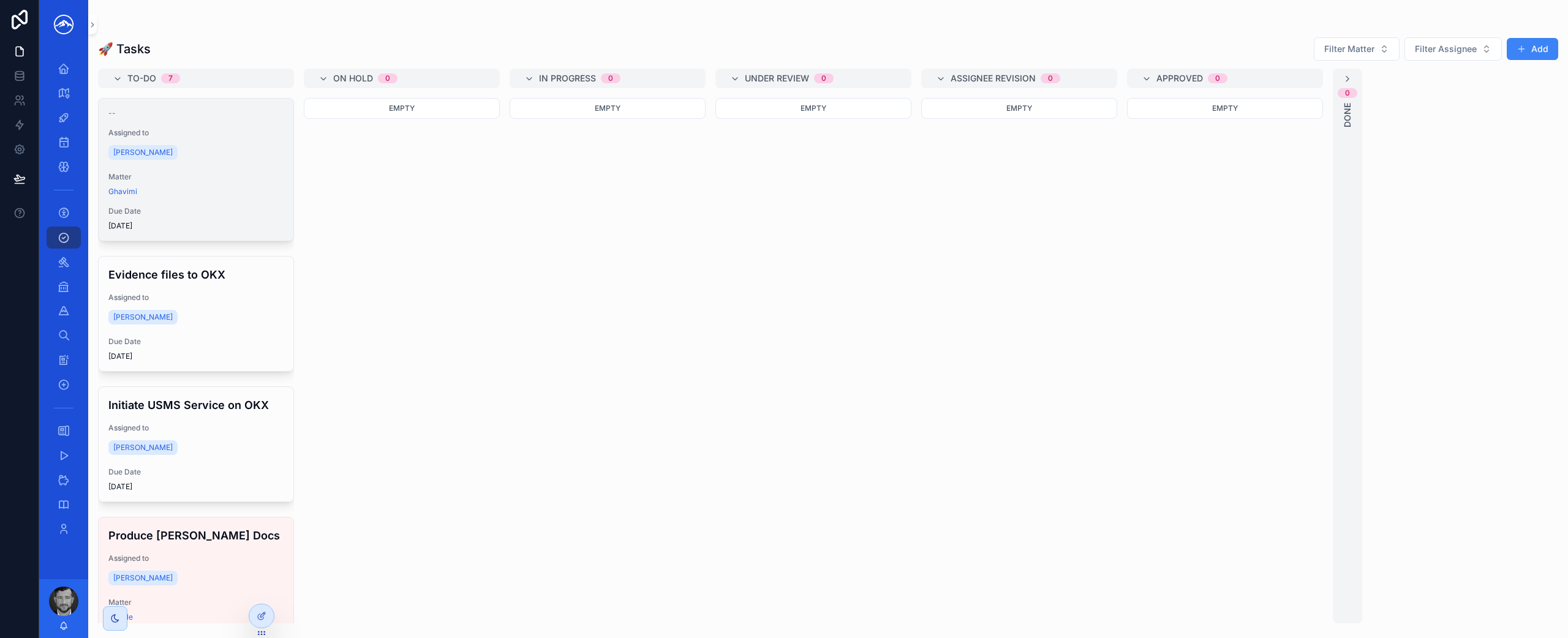
click at [234, 179] on span "Matter" at bounding box center [195, 177] width 175 height 10
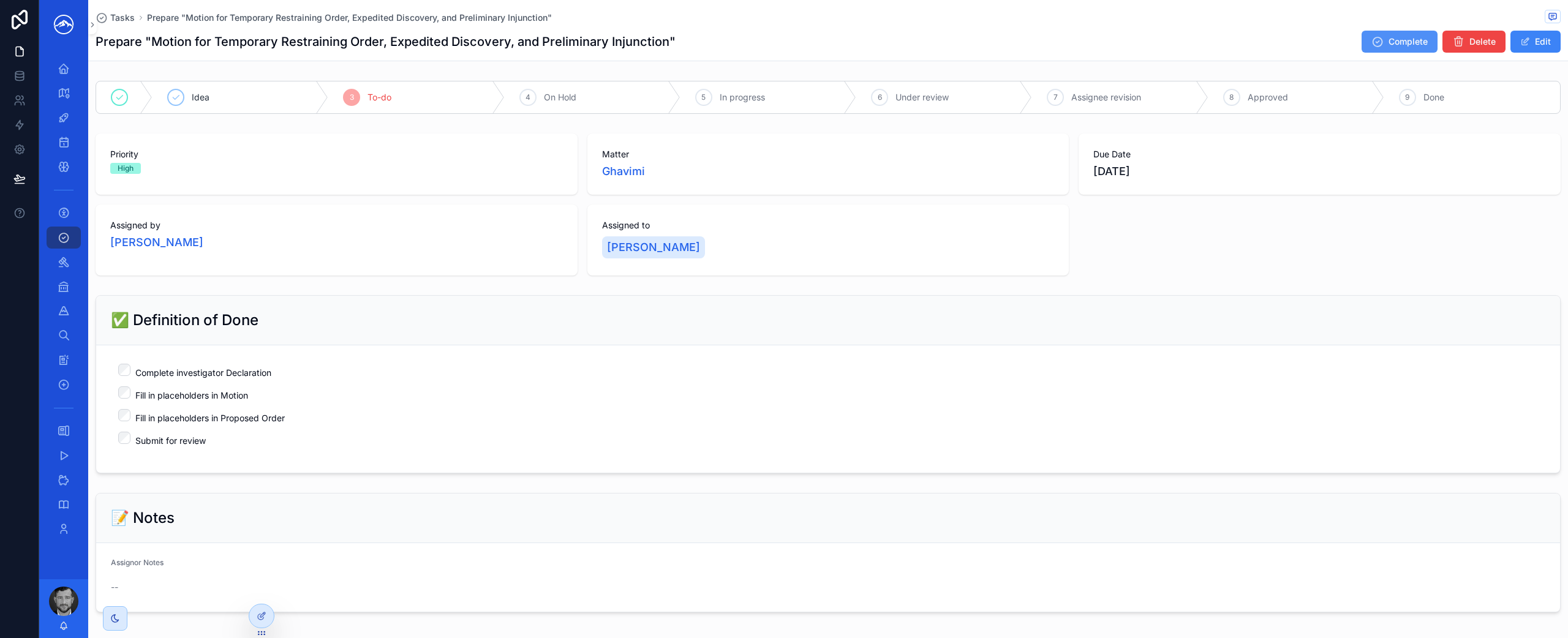
click at [1371, 40] on icon "scrollable content" at bounding box center [1377, 42] width 13 height 13
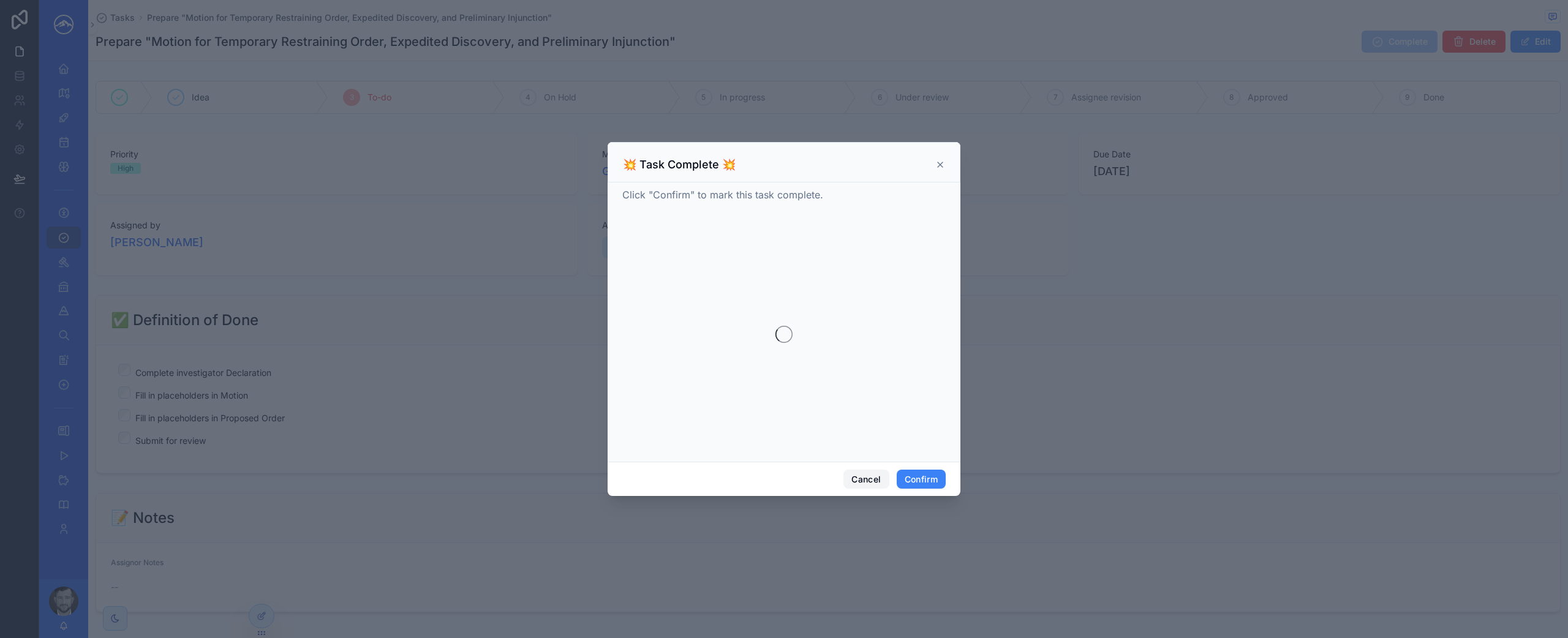
click at [860, 477] on button "Cancel" at bounding box center [866, 480] width 46 height 20
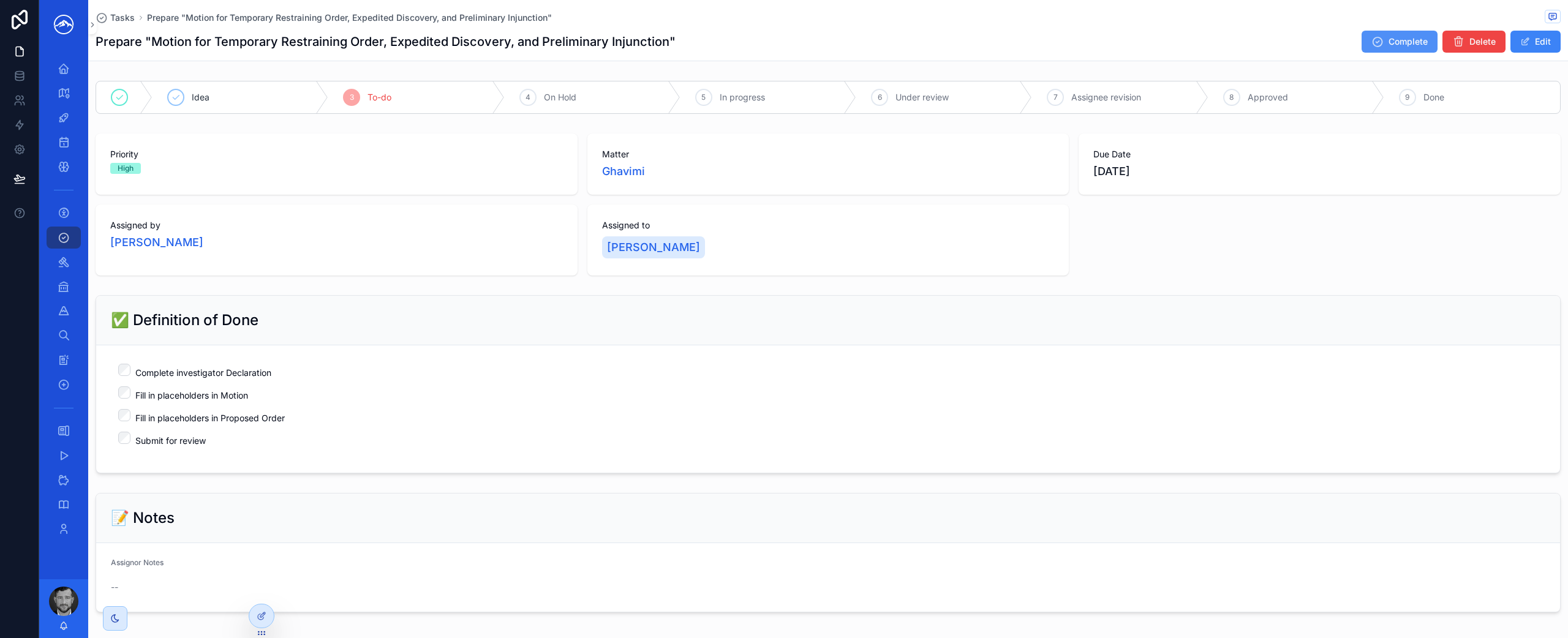
click at [1410, 42] on span "Complete" at bounding box center [1408, 42] width 39 height 13
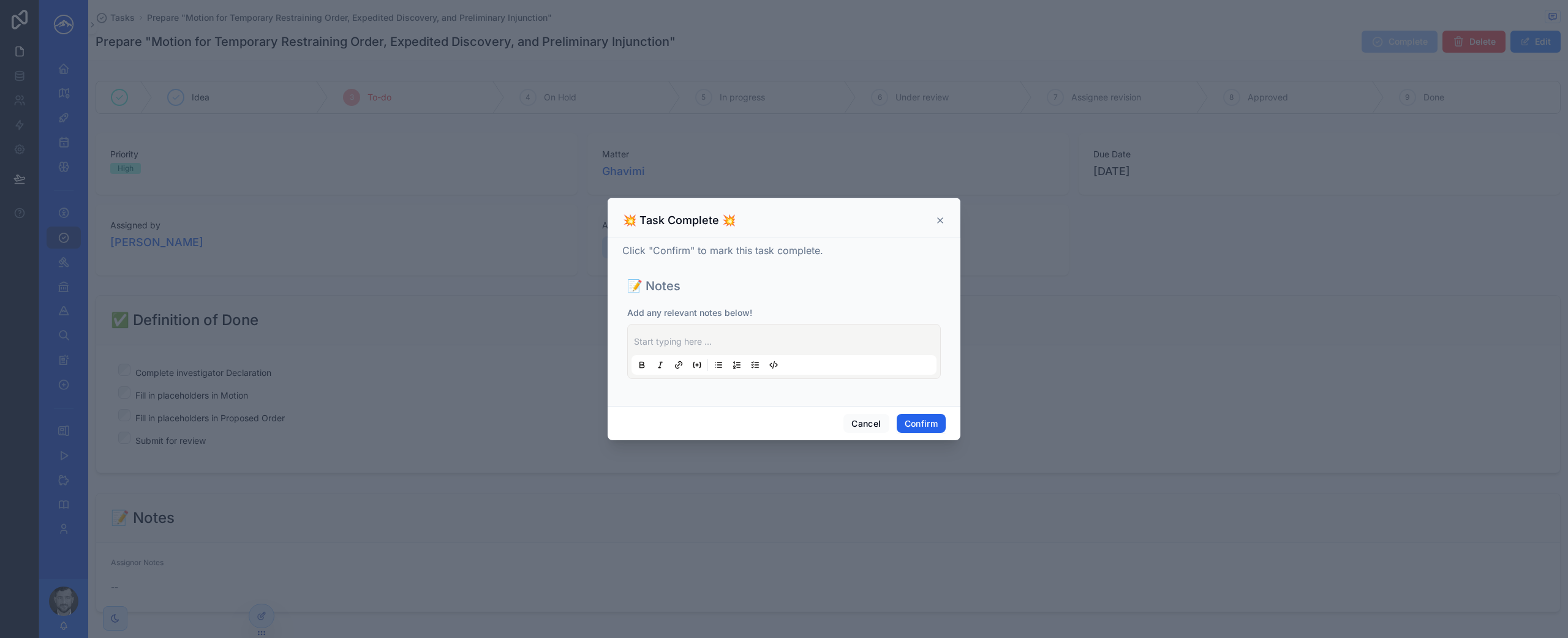
click at [923, 425] on button "Confirm" at bounding box center [921, 424] width 49 height 20
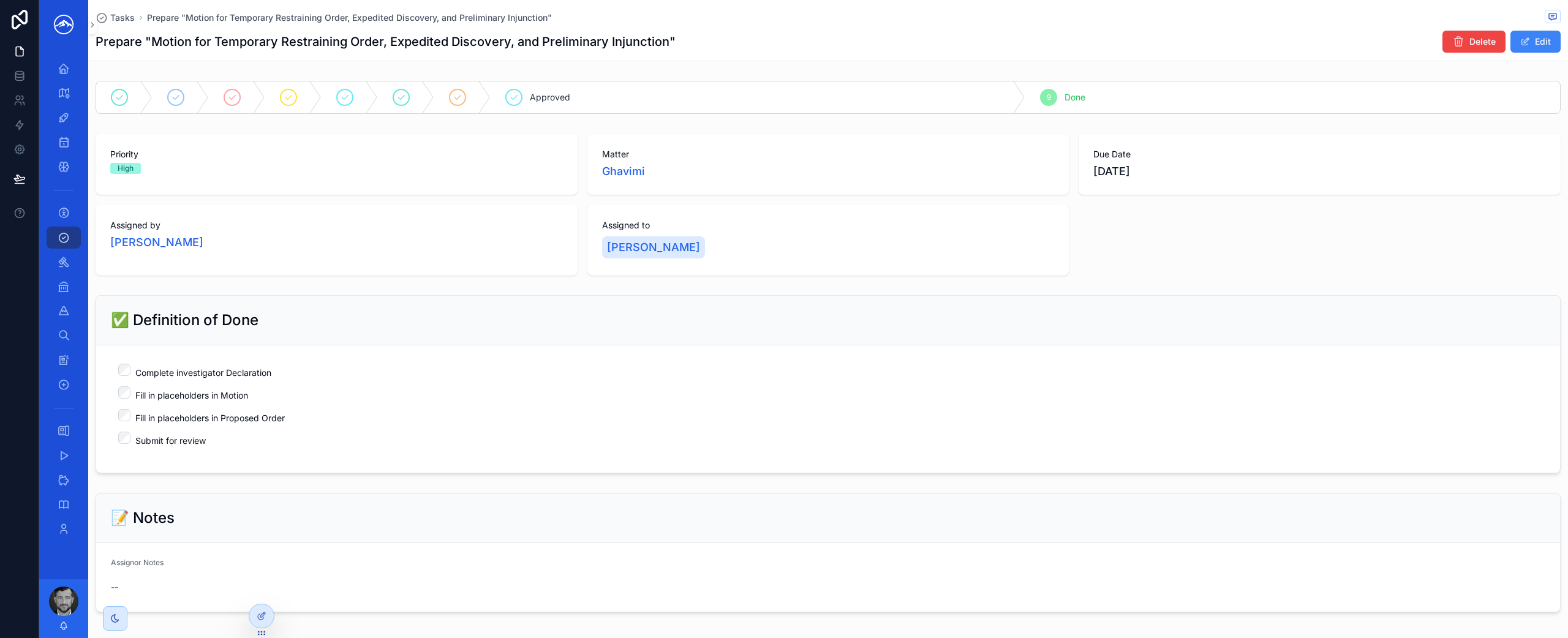
click at [125, 24] on div "Tasks Prepare "Motion for Temporary Restraining Order, Expedited Discovery, and…" at bounding box center [828, 17] width 1465 height 15
click at [127, 21] on span "Tasks" at bounding box center [122, 18] width 24 height 13
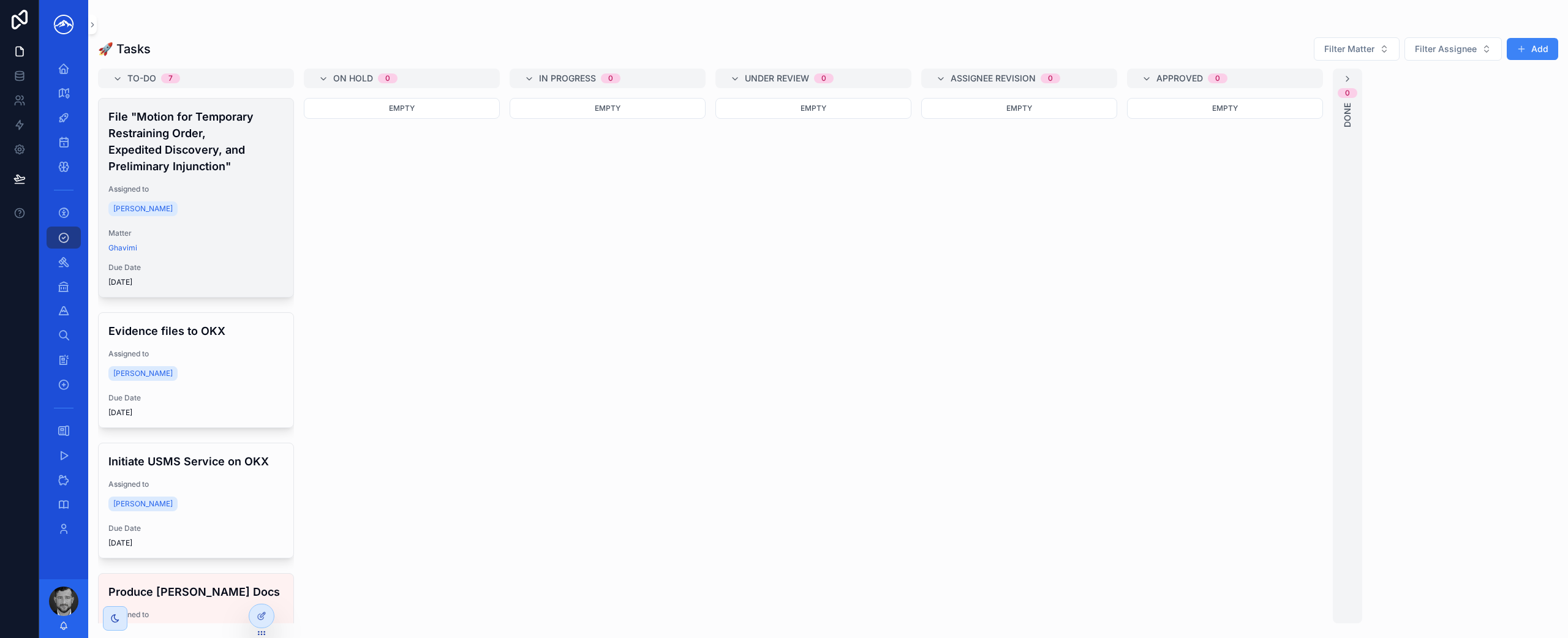
click at [229, 149] on h4 "File "Motion for Temporary Restraining Order, Expedited Discovery, and Prelimin…" at bounding box center [195, 141] width 175 height 66
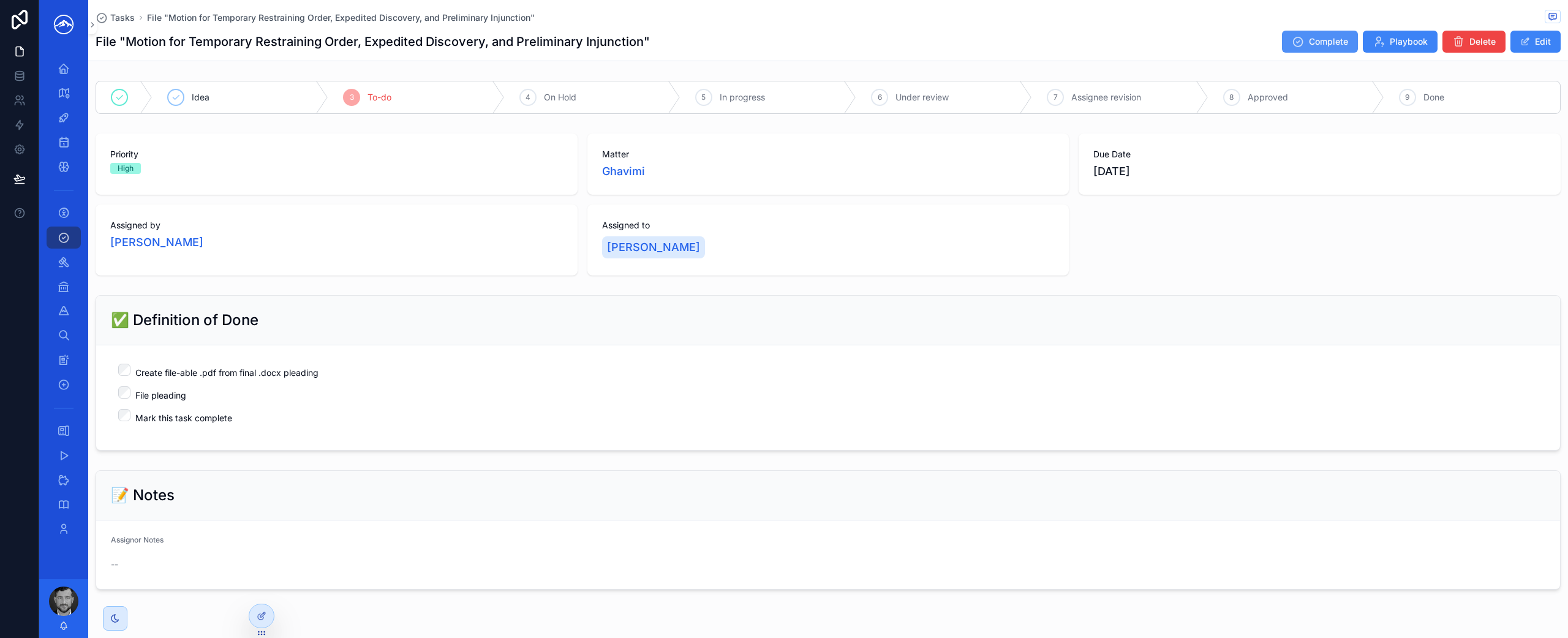
click at [1320, 47] on span "Complete" at bounding box center [1328, 42] width 39 height 13
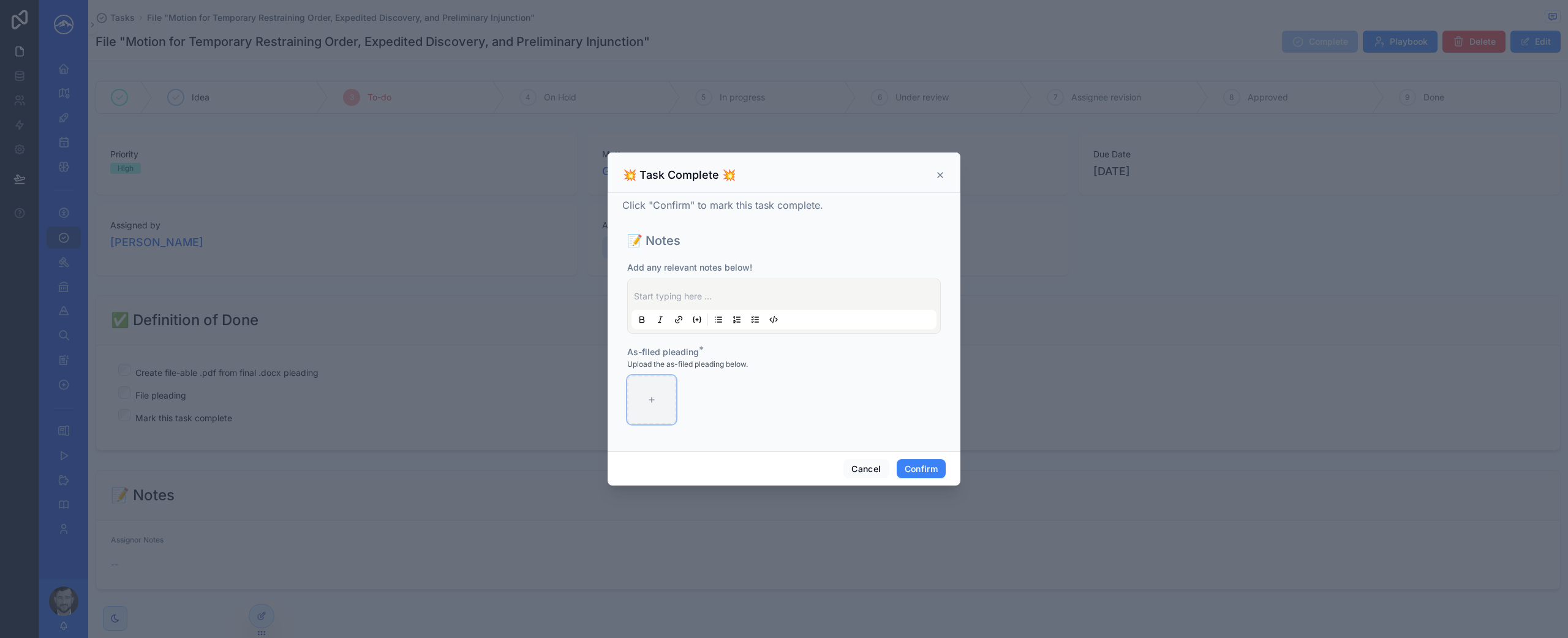
click at [639, 408] on div at bounding box center [652, 400] width 49 height 49
type input "**********"
click at [929, 467] on button "Confirm" at bounding box center [921, 469] width 49 height 20
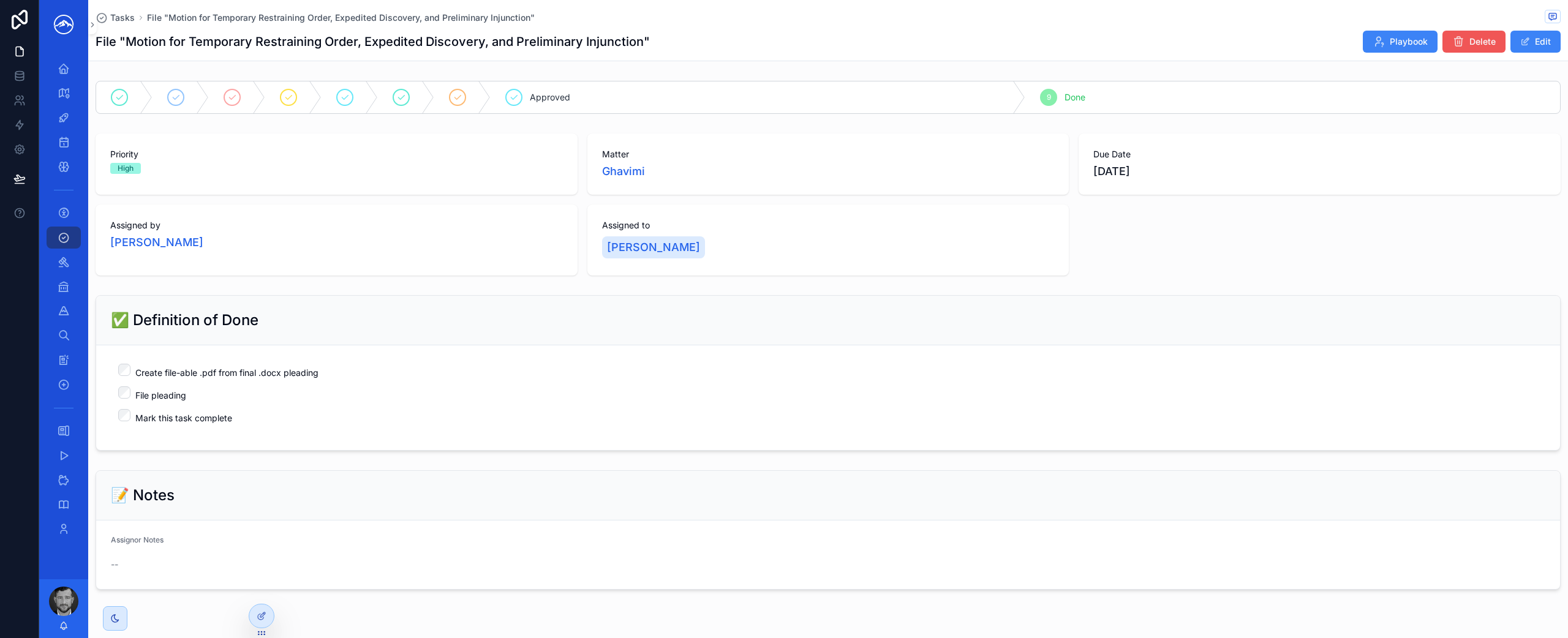
click at [1478, 44] on span "Delete" at bounding box center [1483, 42] width 26 height 13
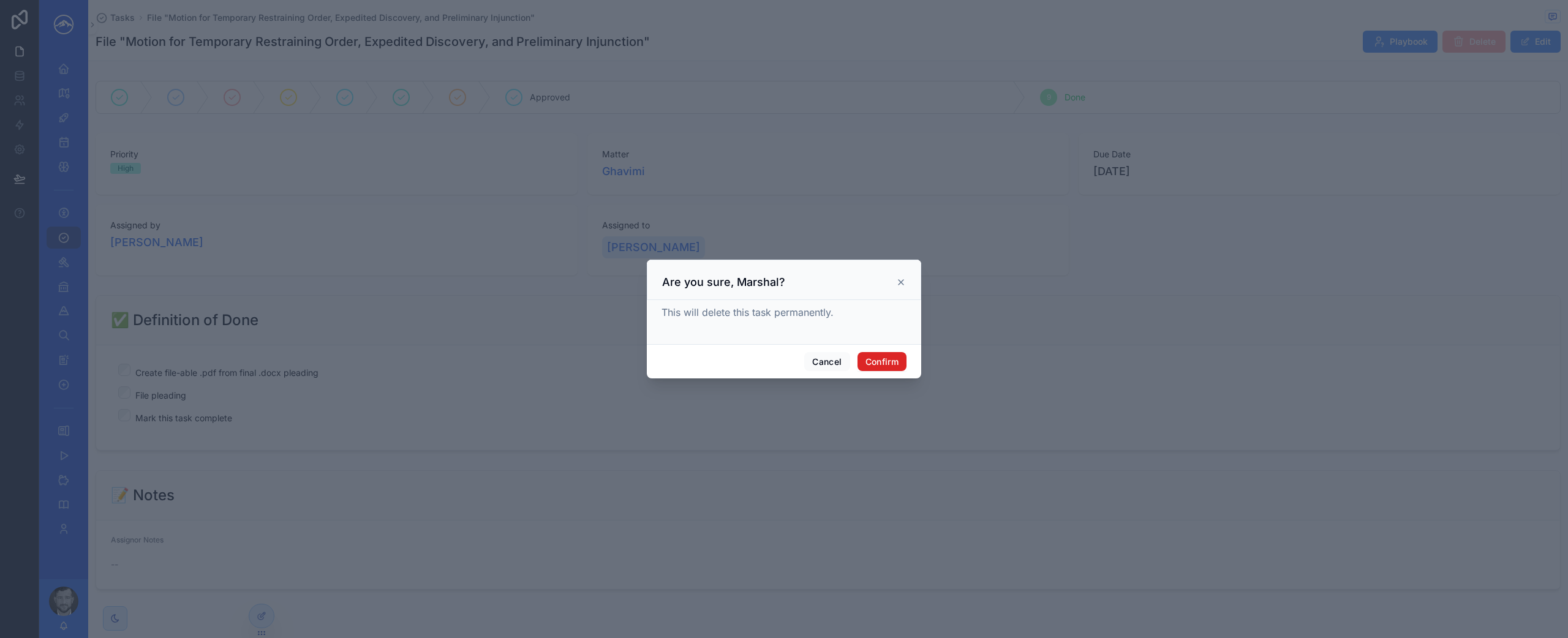
click at [872, 360] on button "Confirm" at bounding box center [882, 362] width 49 height 20
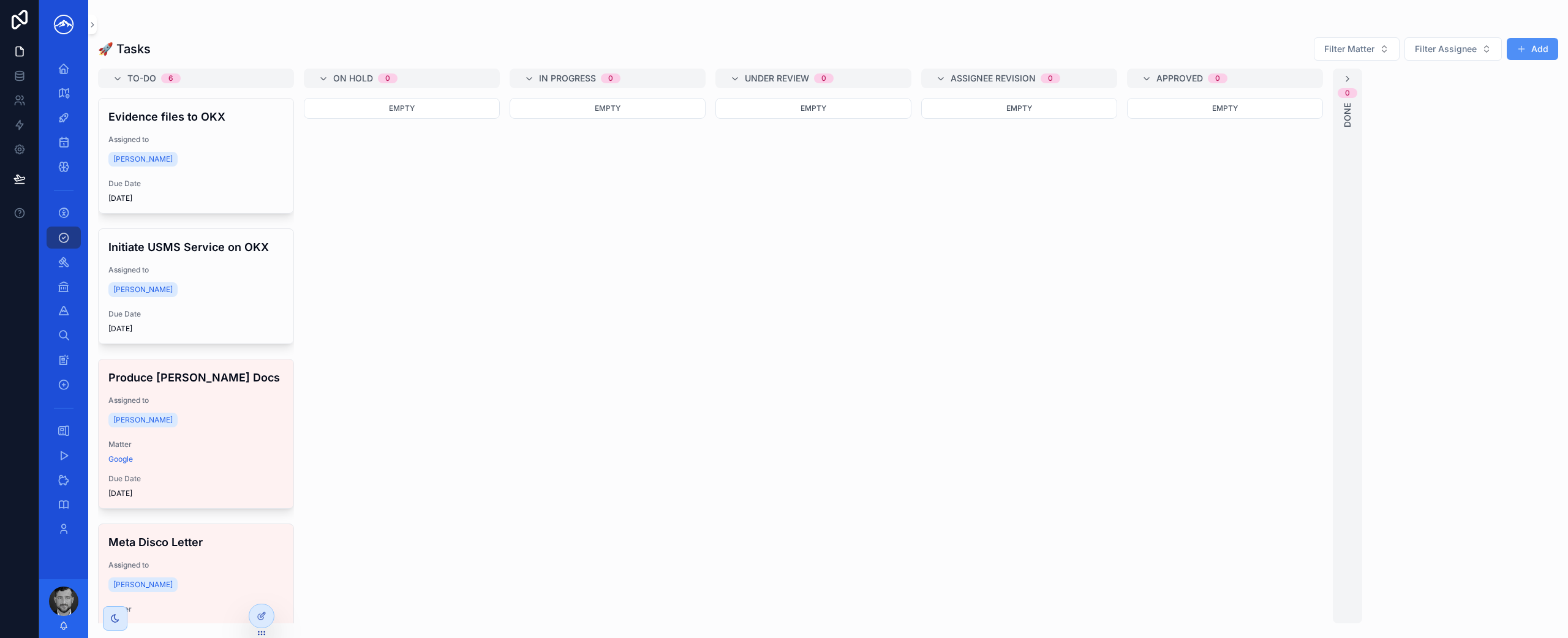
click at [1520, 52] on span "scrollable content" at bounding box center [1521, 49] width 10 height 10
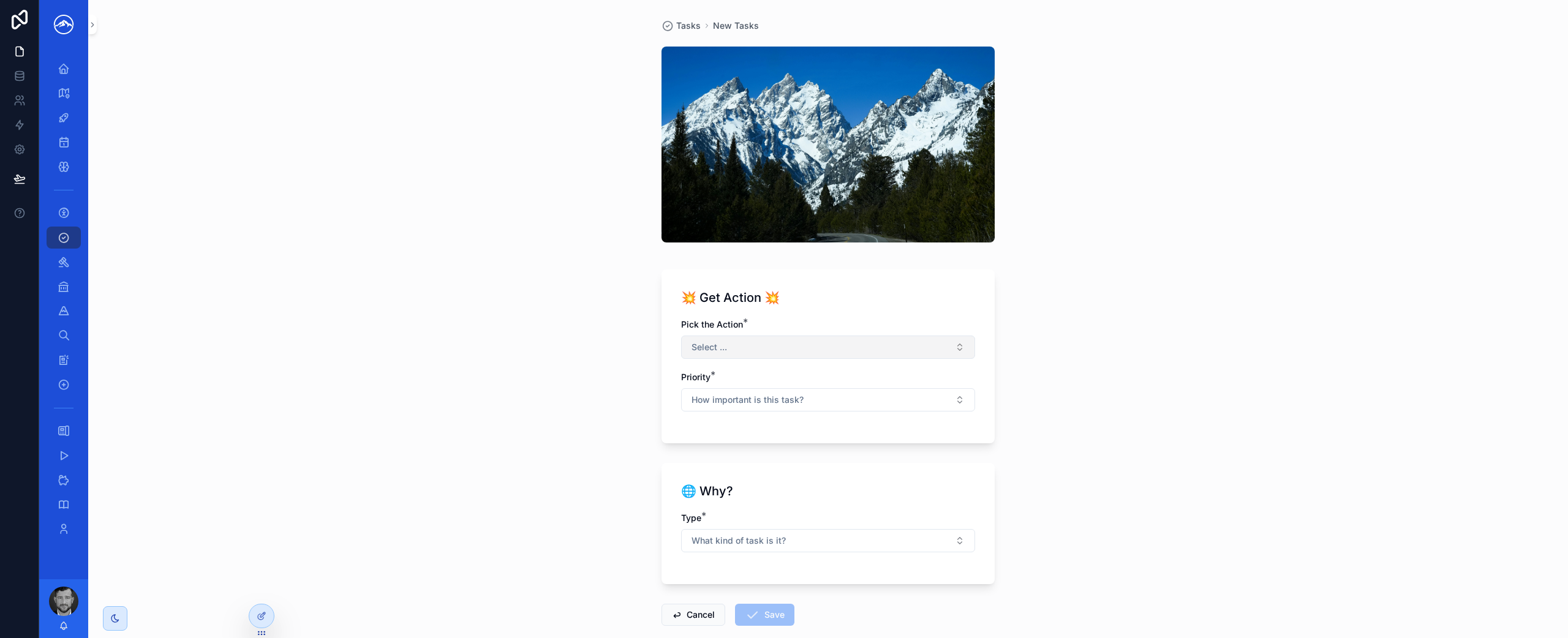
click at [788, 342] on button "Select ..." at bounding box center [828, 346] width 294 height 23
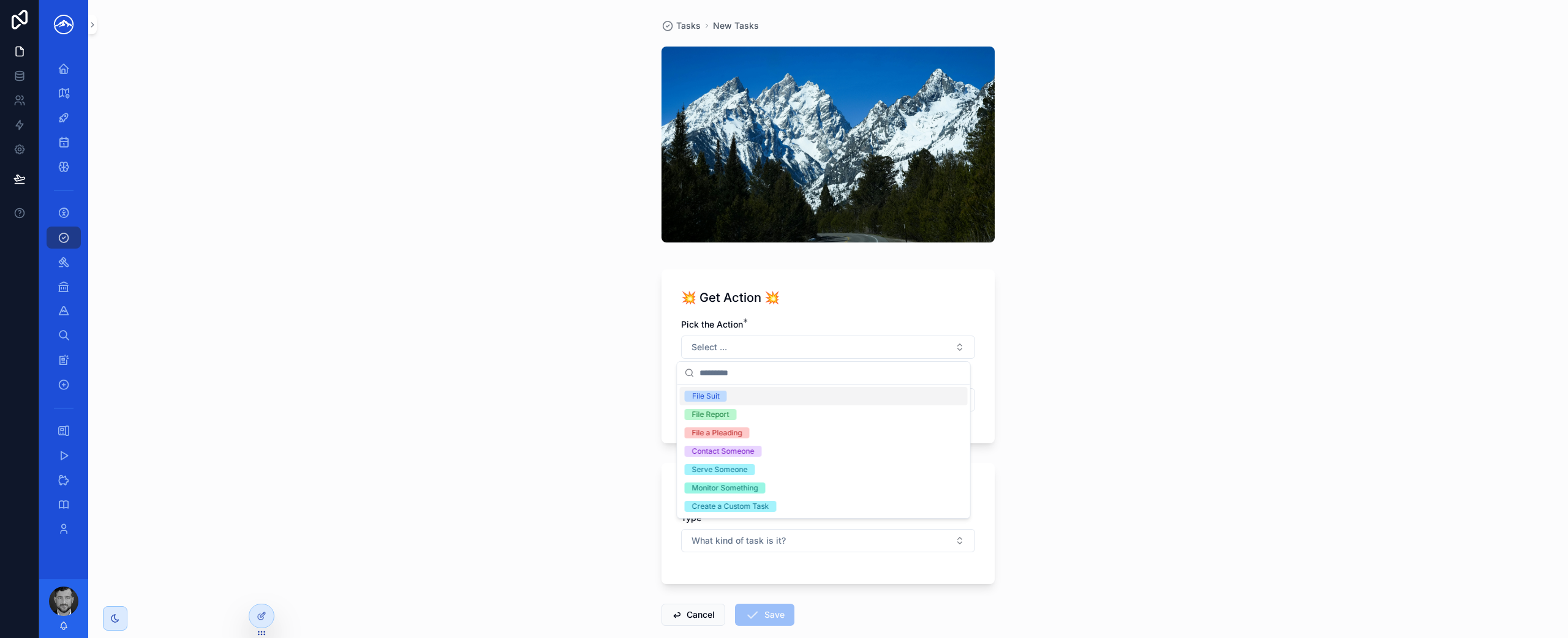
click at [1033, 369] on div "Tasks New Tasks 💥 Get Action 💥 Pick the Action * Select ... Priority * How impo…" at bounding box center [828, 319] width 1480 height 638
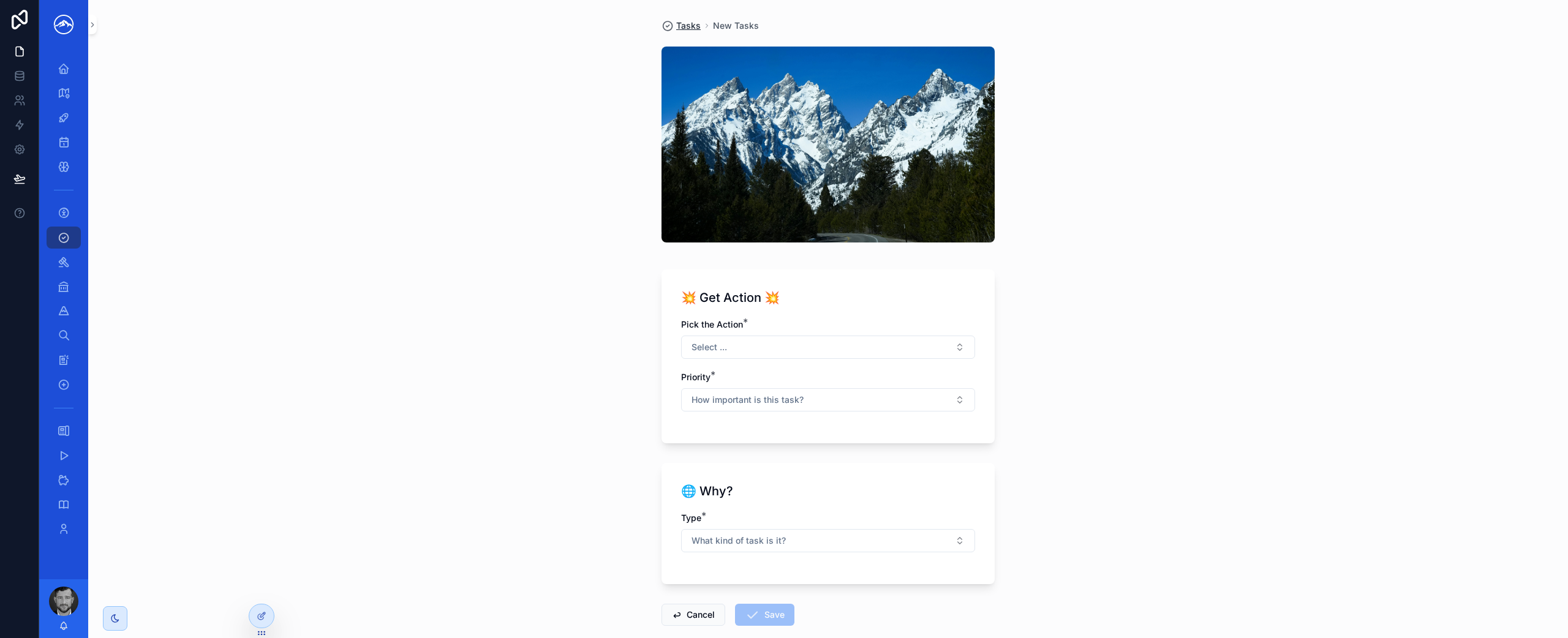
click at [691, 27] on span "Tasks" at bounding box center [688, 26] width 24 height 13
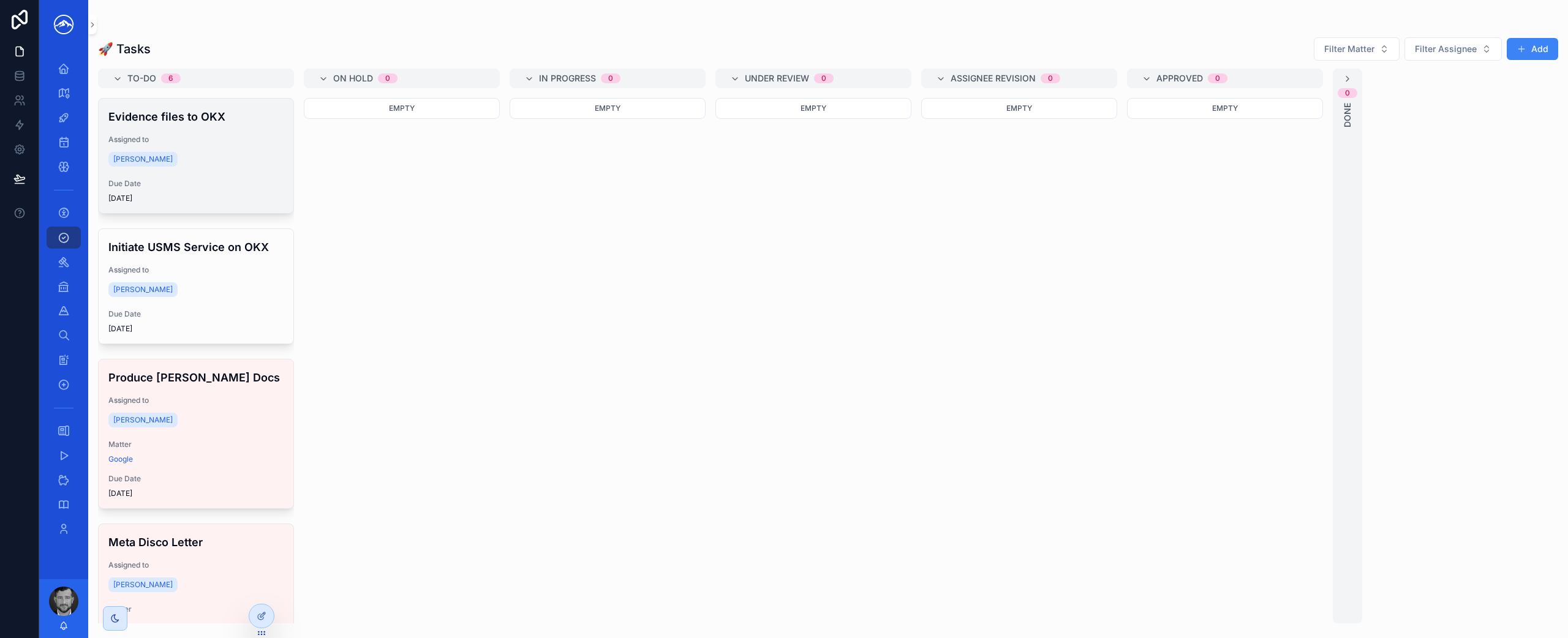
click at [248, 179] on span "Due Date" at bounding box center [195, 183] width 175 height 10
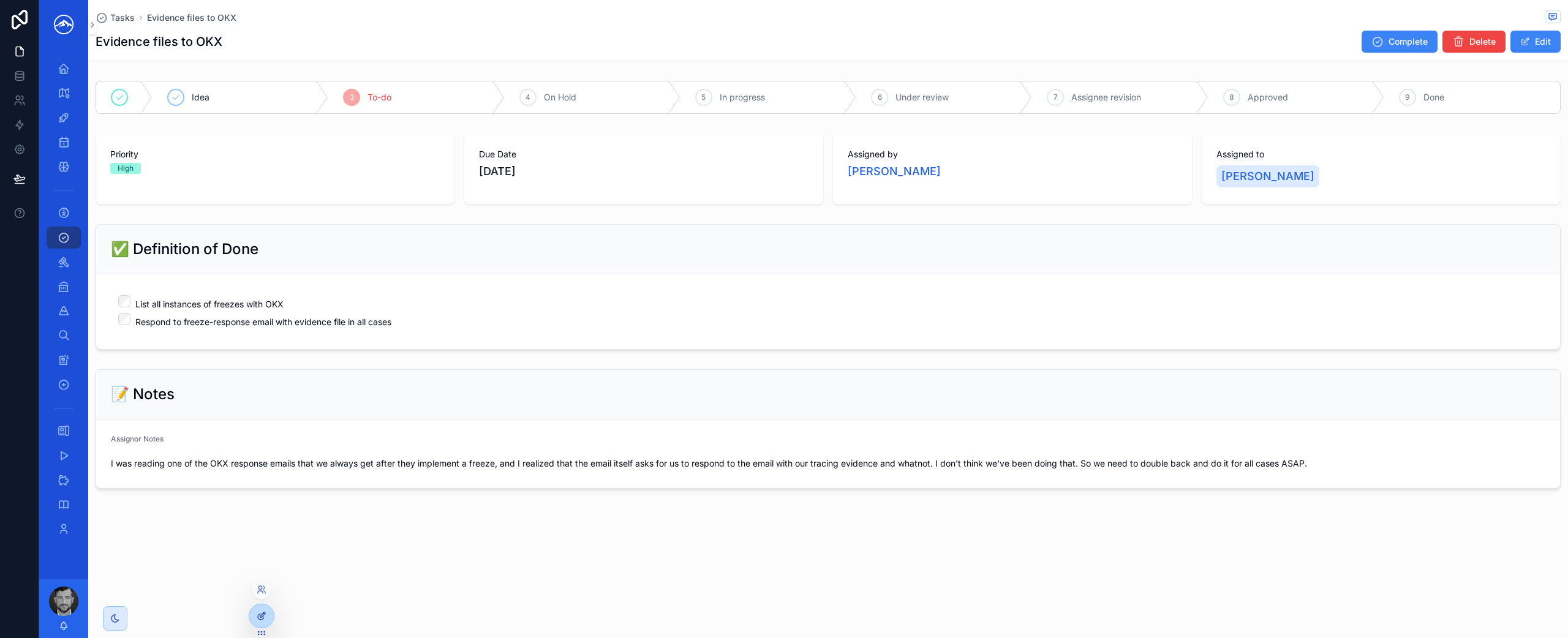
click at [268, 612] on div at bounding box center [261, 616] width 24 height 23
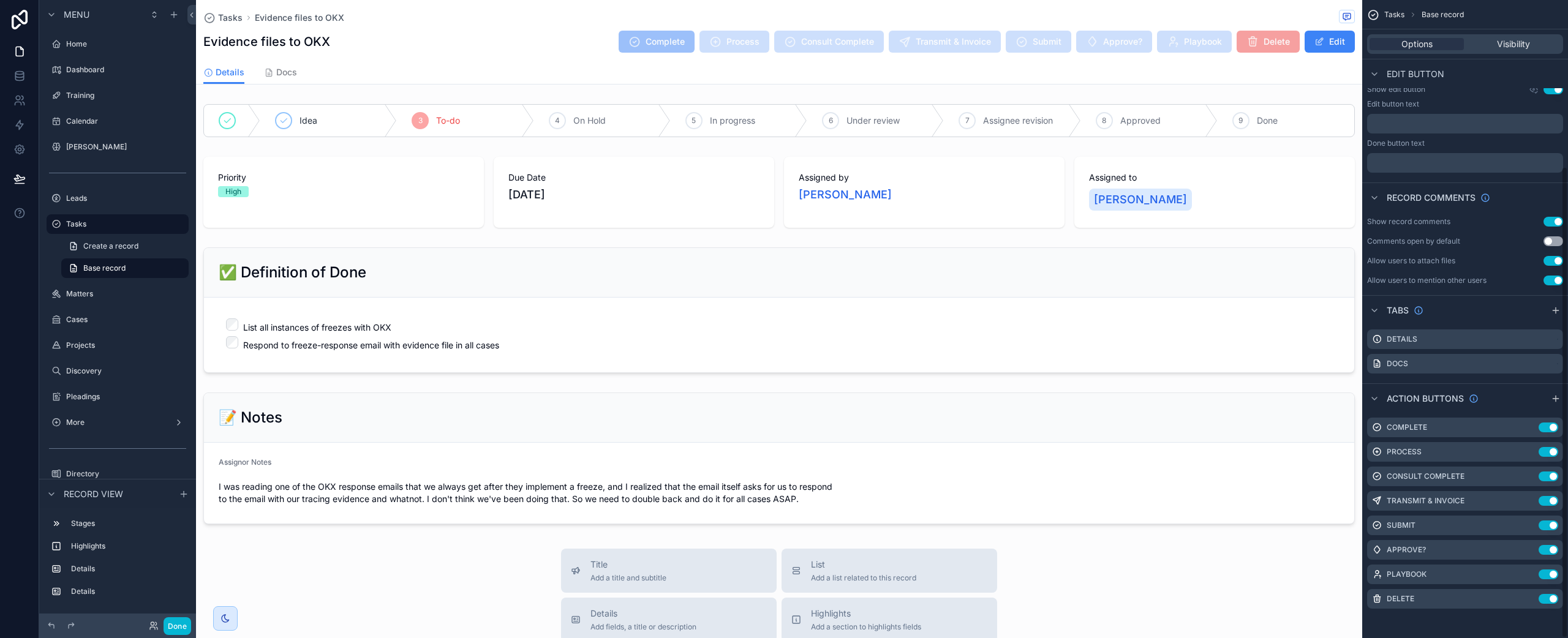
scroll to position [217, 0]
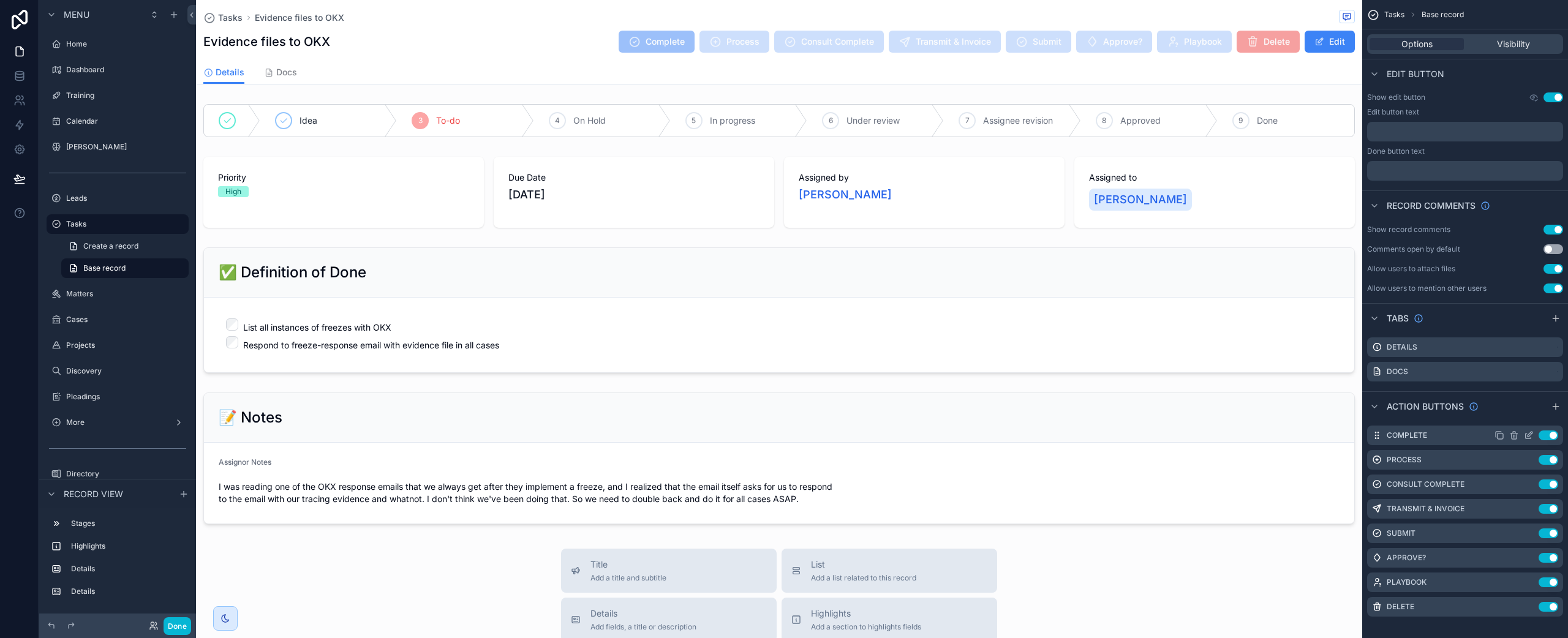
click at [1529, 437] on icon "scrollable content" at bounding box center [1528, 435] width 10 height 10
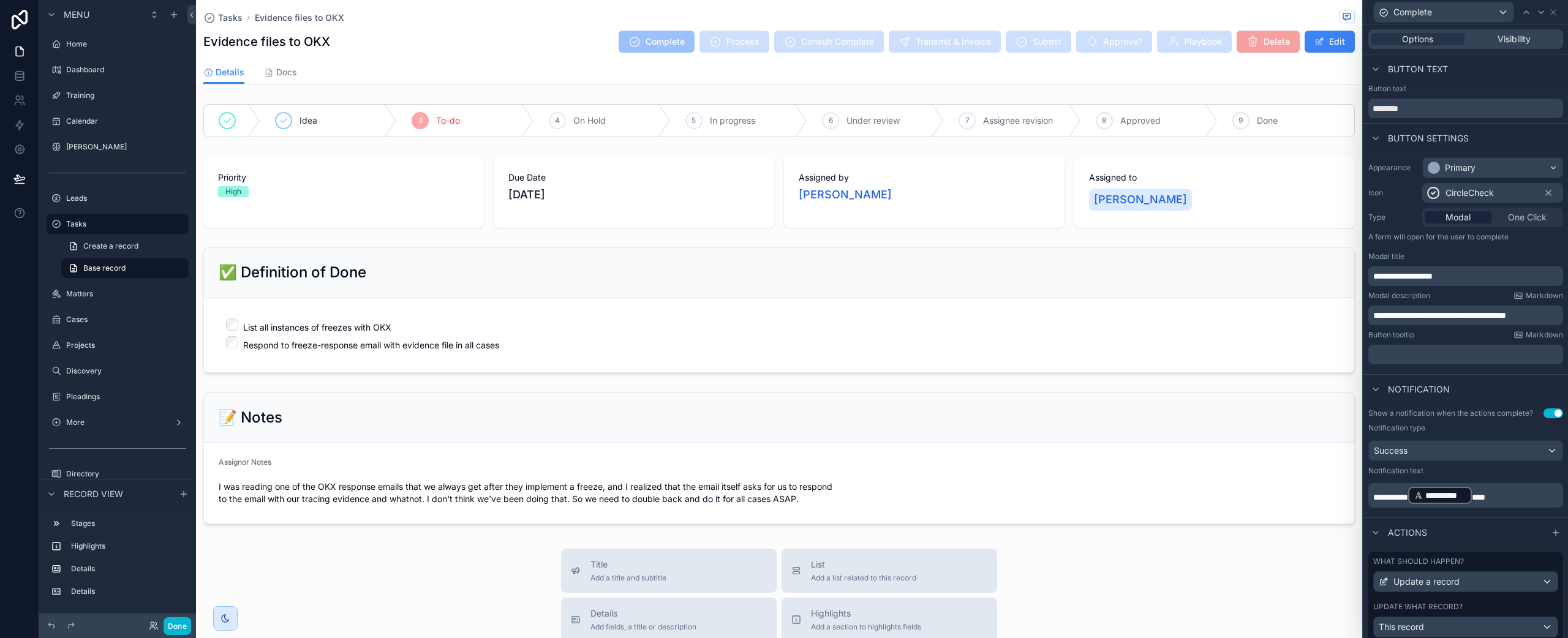
scroll to position [40, 0]
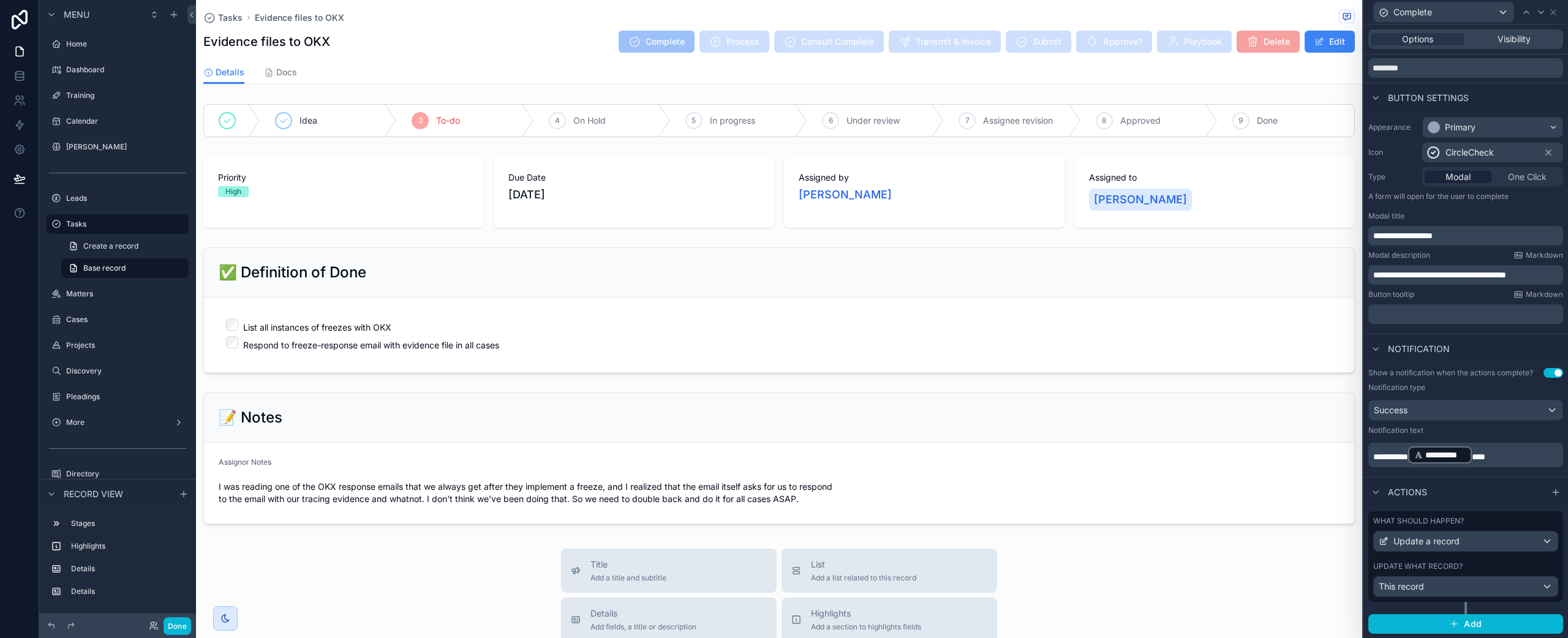
click at [1529, 521] on div "What should happen?" at bounding box center [1466, 521] width 185 height 10
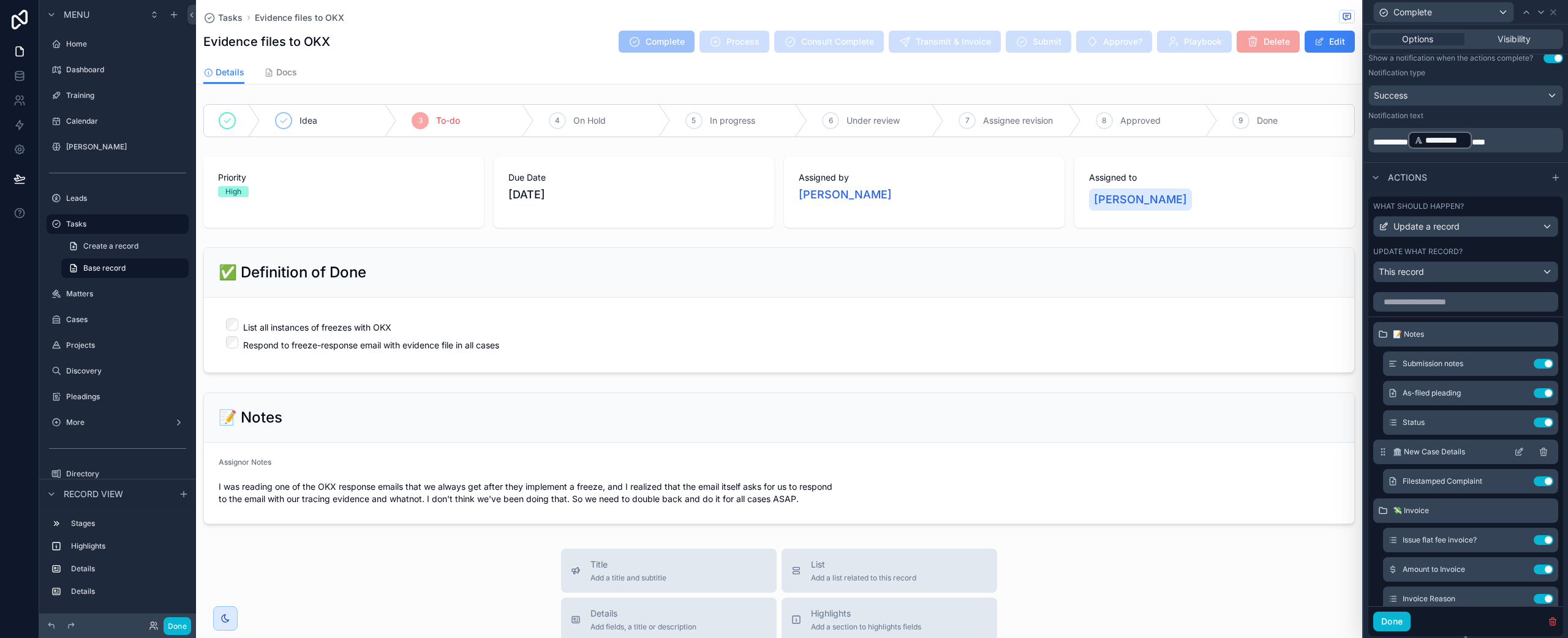
scroll to position [389, 0]
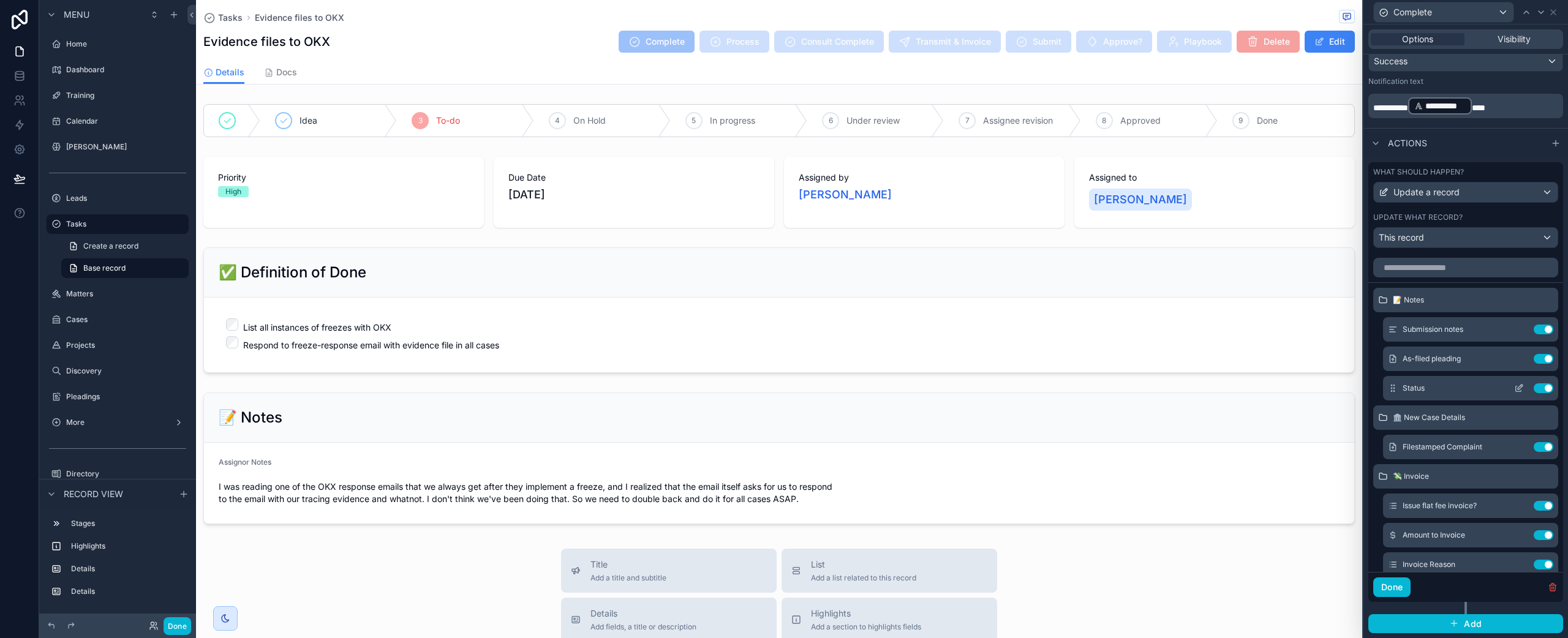
click at [1518, 387] on icon at bounding box center [1520, 387] width 5 height 5
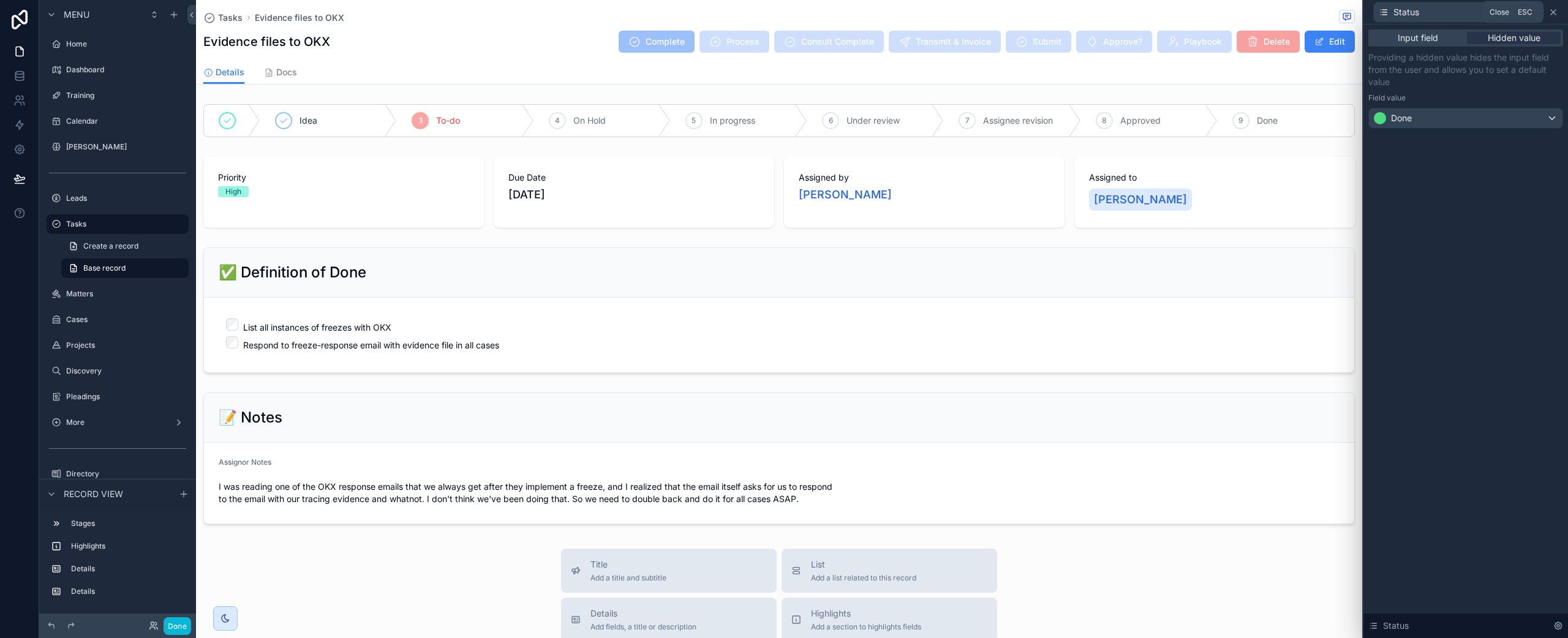
click at [1555, 12] on icon at bounding box center [1553, 12] width 10 height 10
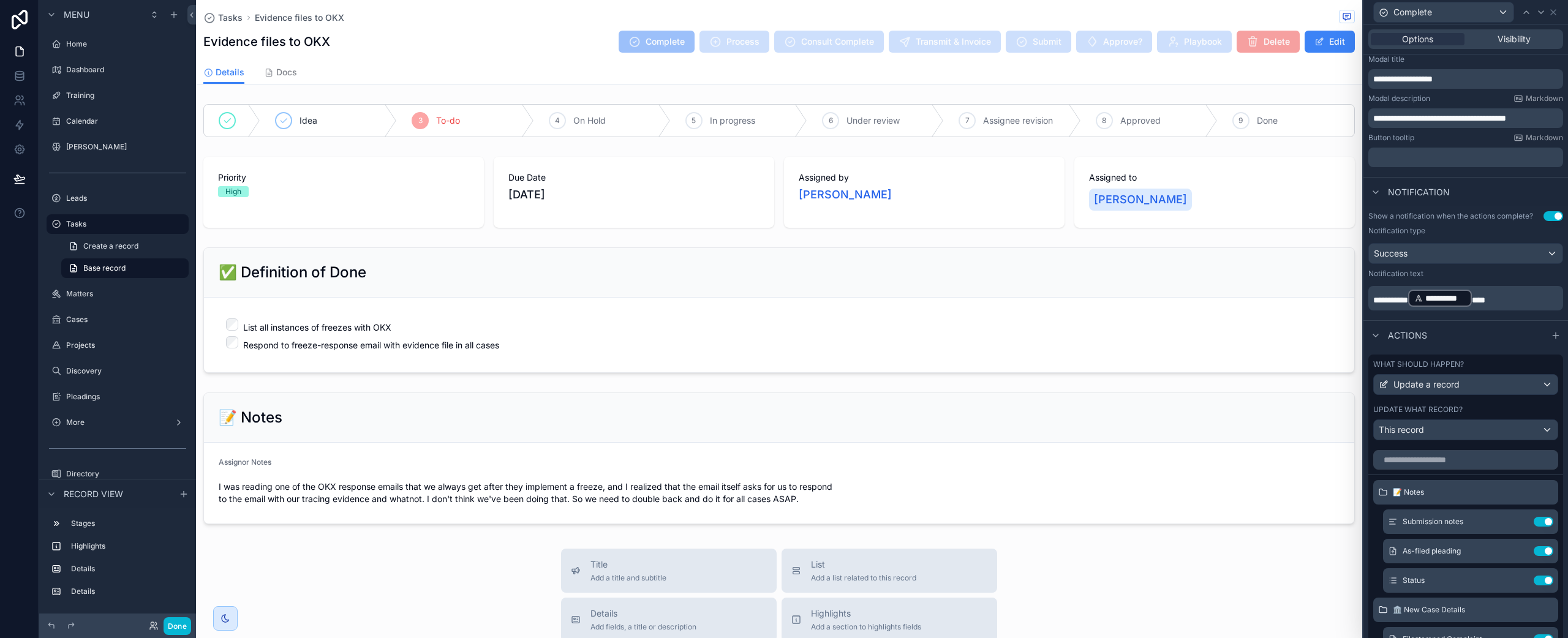
scroll to position [189, 0]
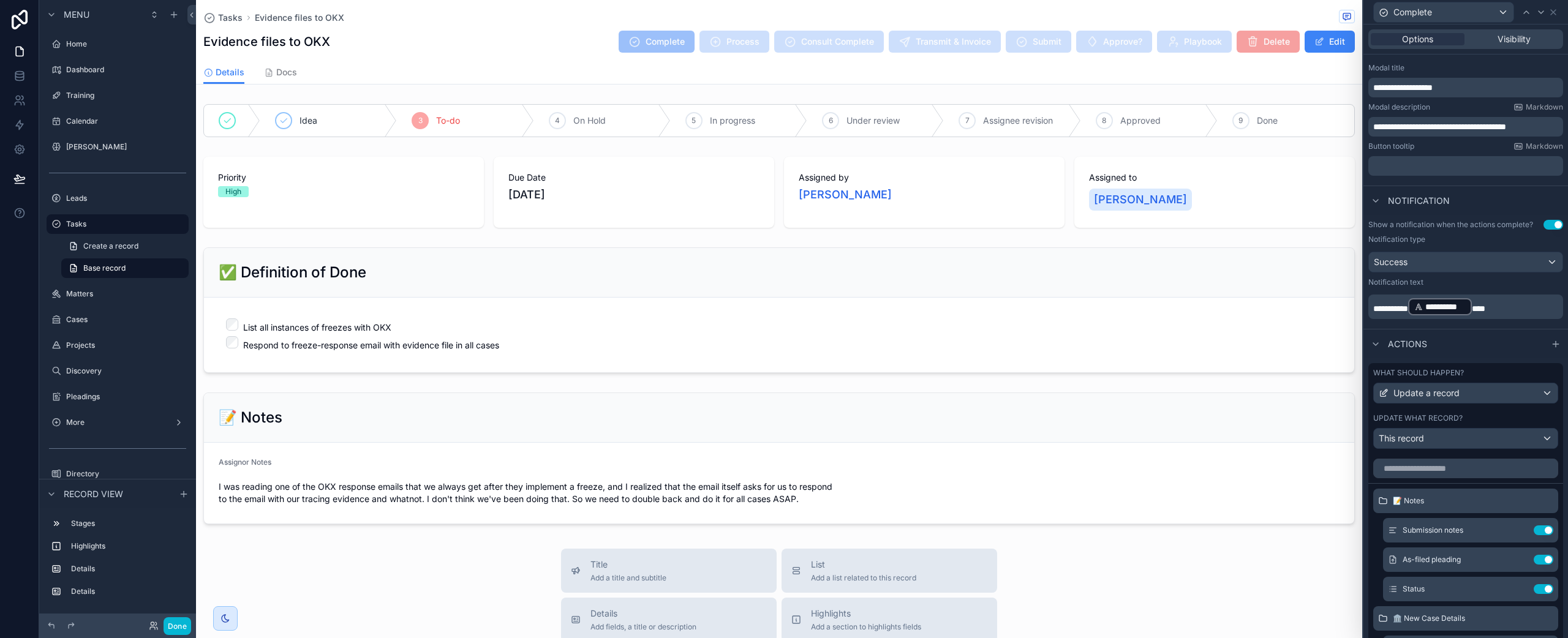
click at [1520, 48] on div "Options Visibility" at bounding box center [1466, 40] width 195 height 20
click at [1517, 45] on span "Visibility" at bounding box center [1514, 39] width 33 height 13
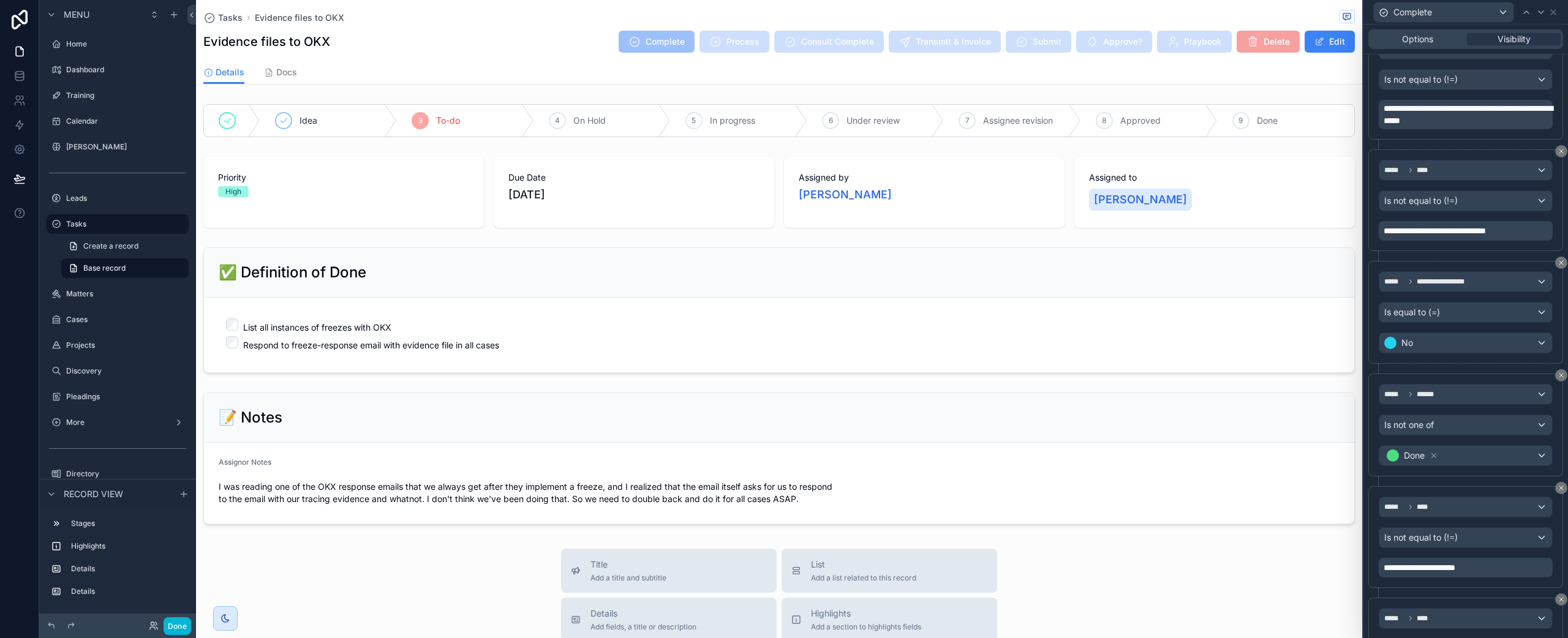
scroll to position [352, 0]
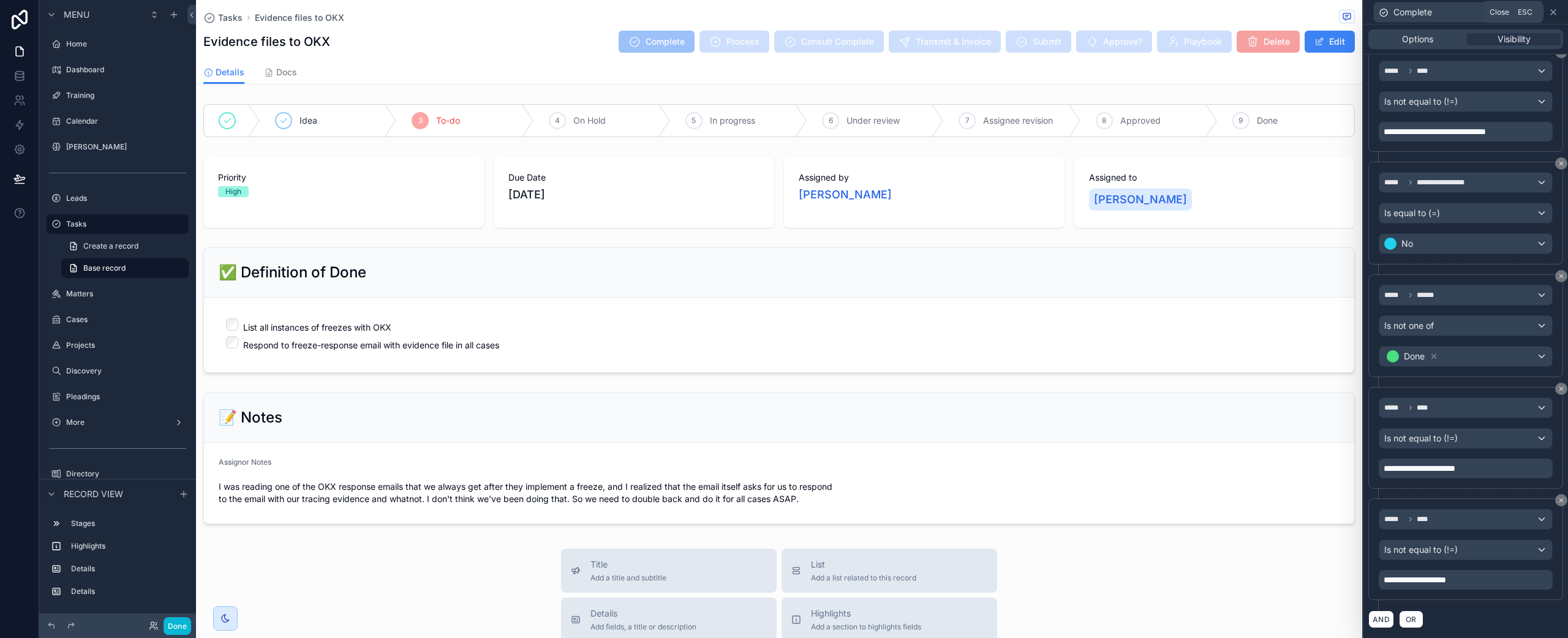
click at [1555, 13] on icon at bounding box center [1553, 12] width 10 height 10
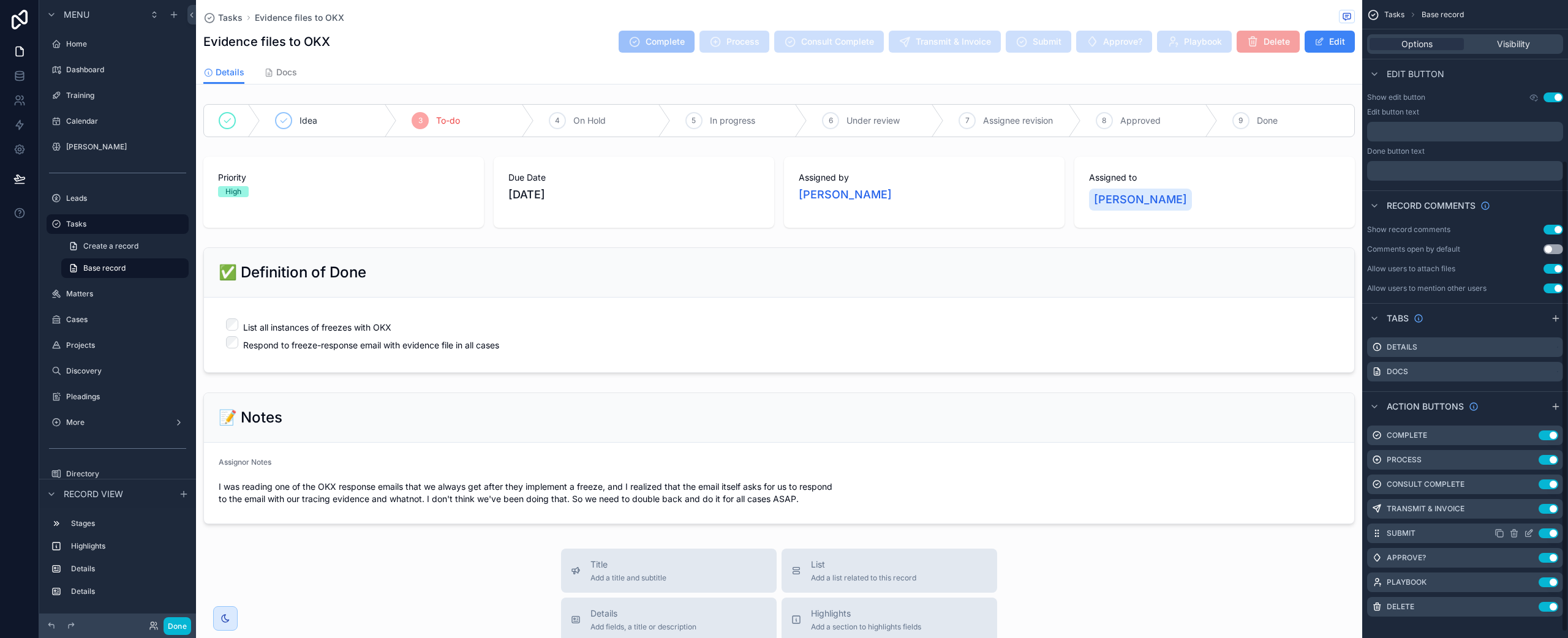
click at [1532, 534] on icon "scrollable content" at bounding box center [1528, 533] width 10 height 10
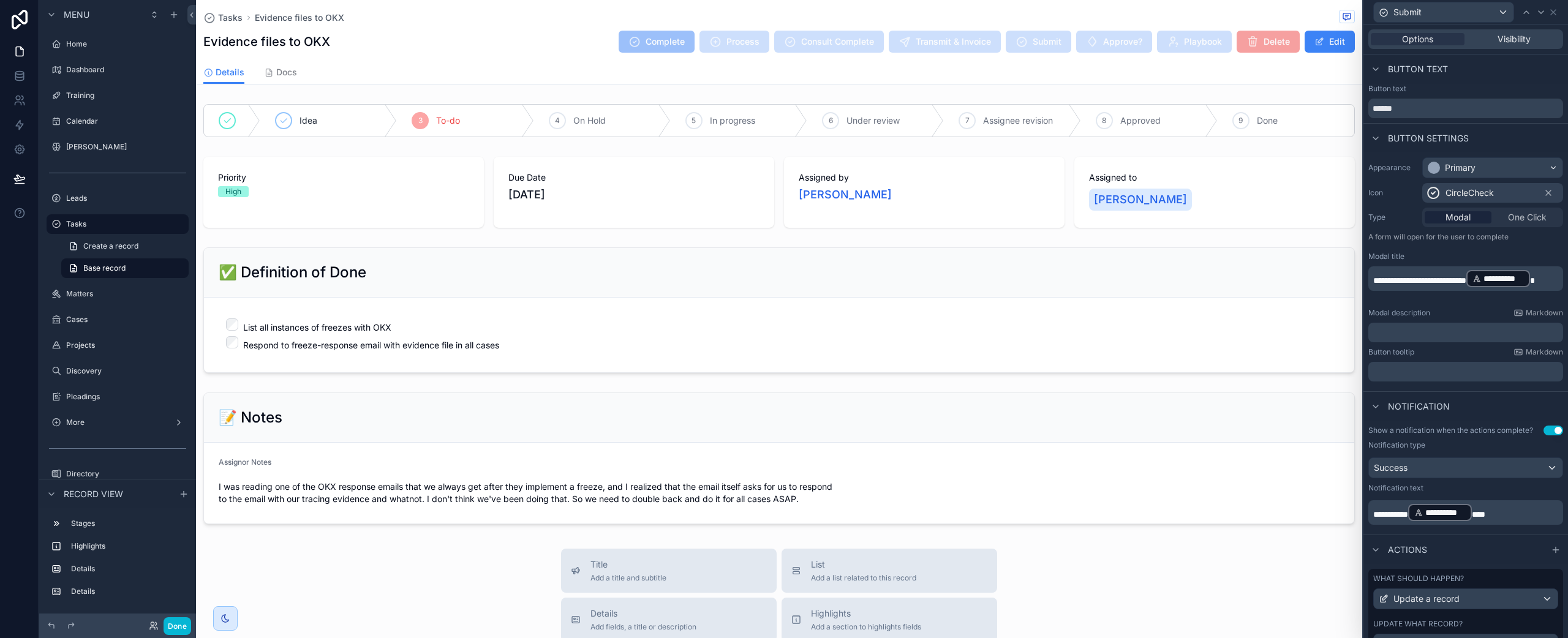
scroll to position [57, 0]
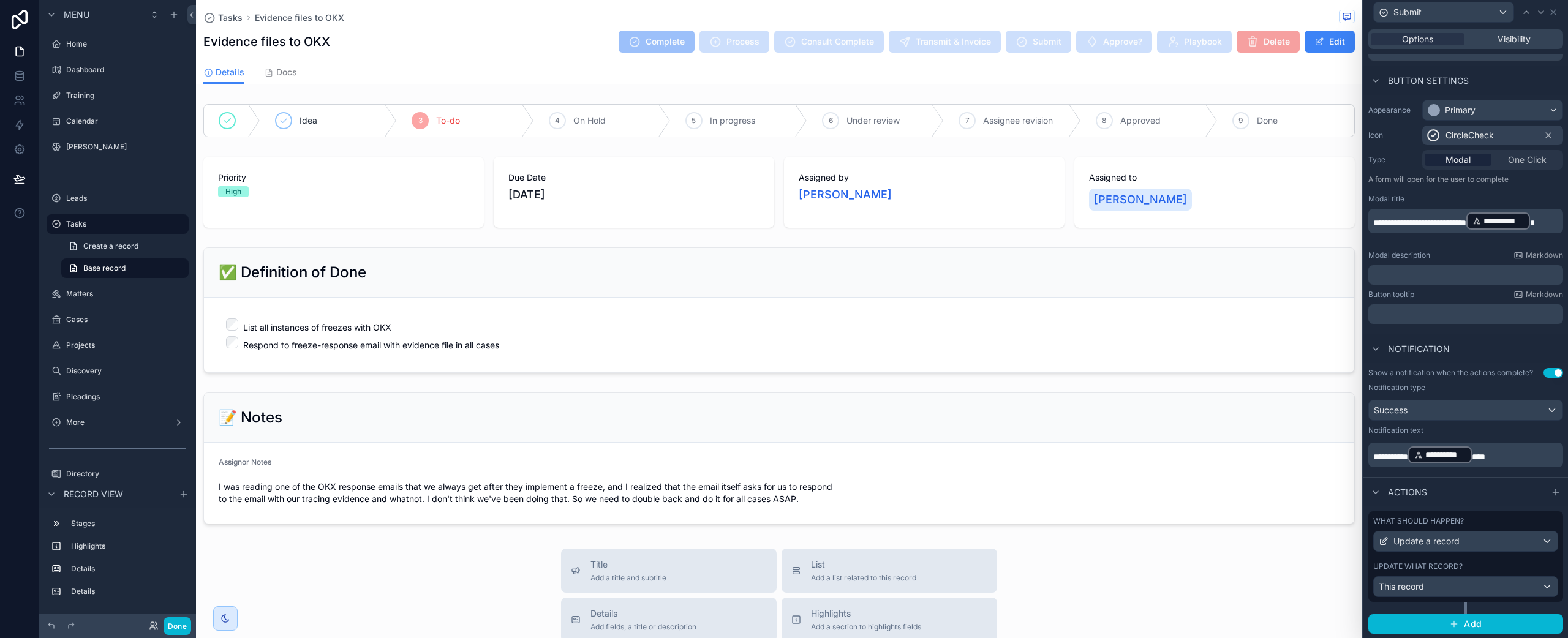
click at [1504, 521] on div "What should happen?" at bounding box center [1466, 521] width 185 height 10
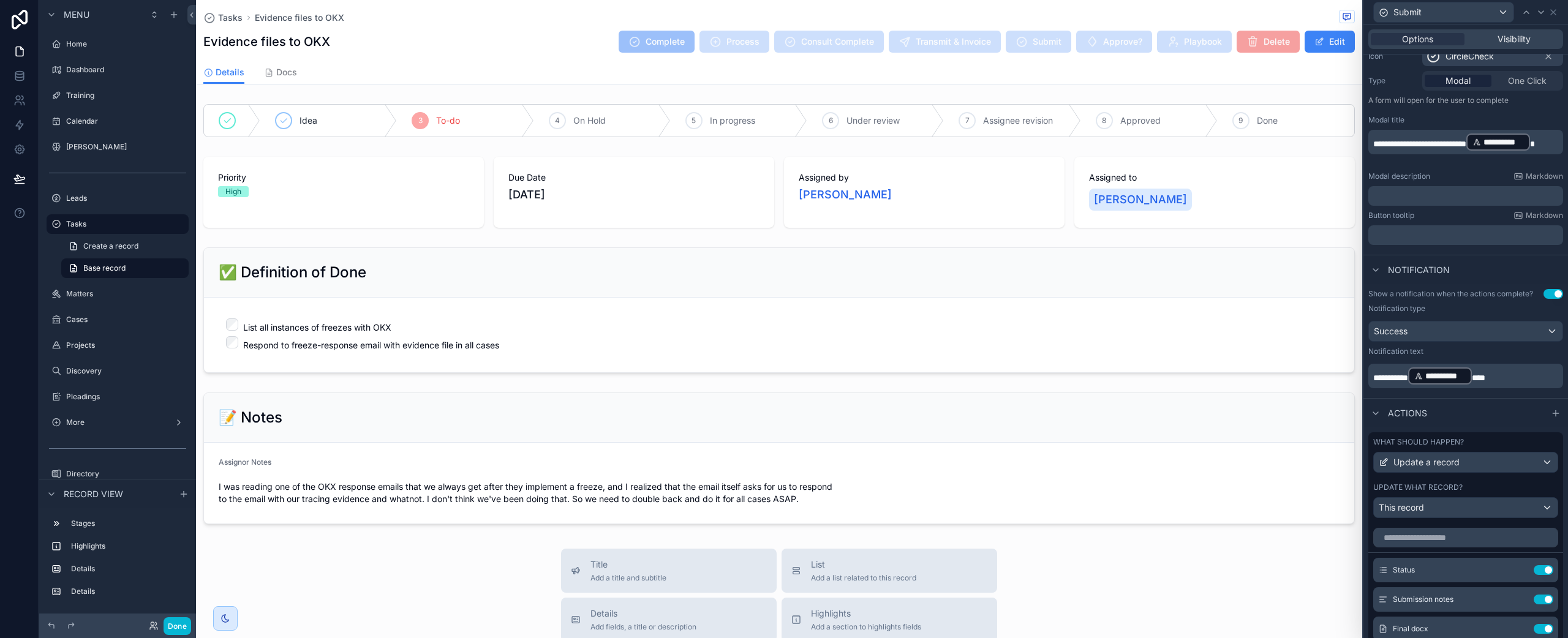
scroll to position [250, 0]
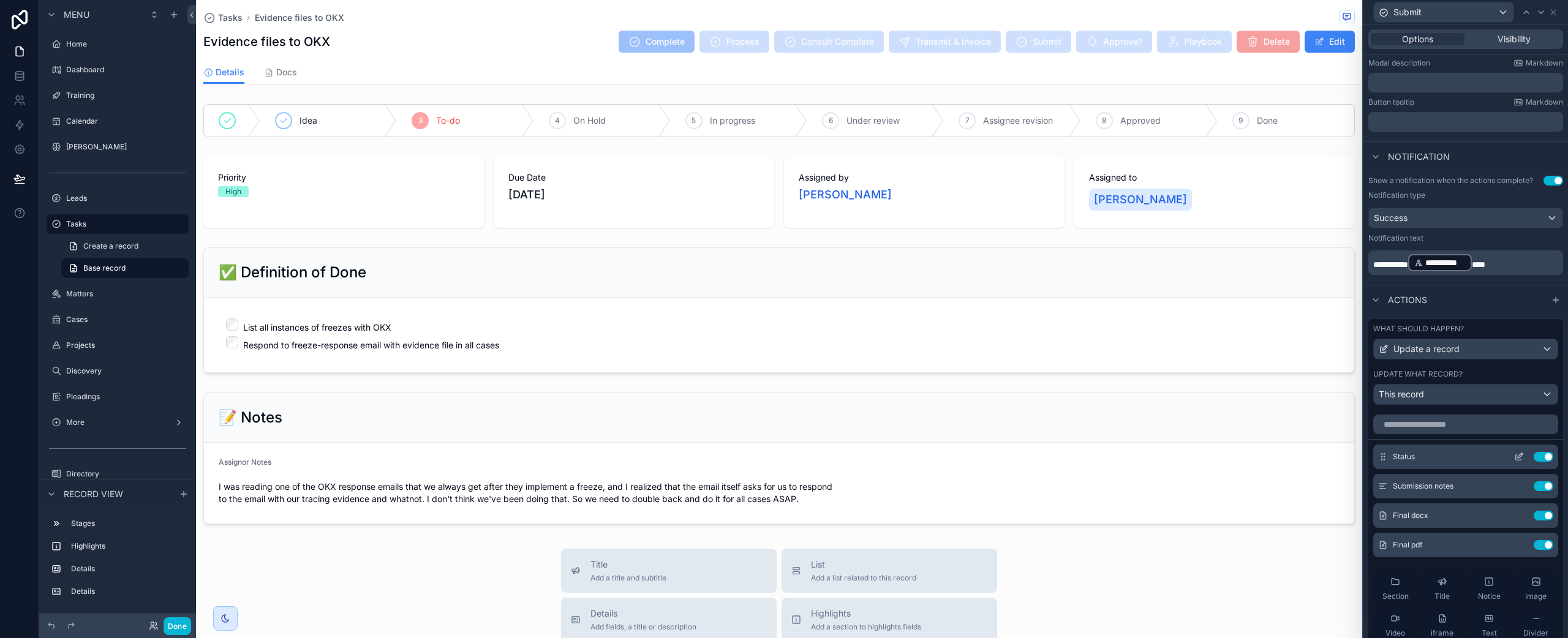
click at [1514, 455] on icon at bounding box center [1518, 457] width 10 height 10
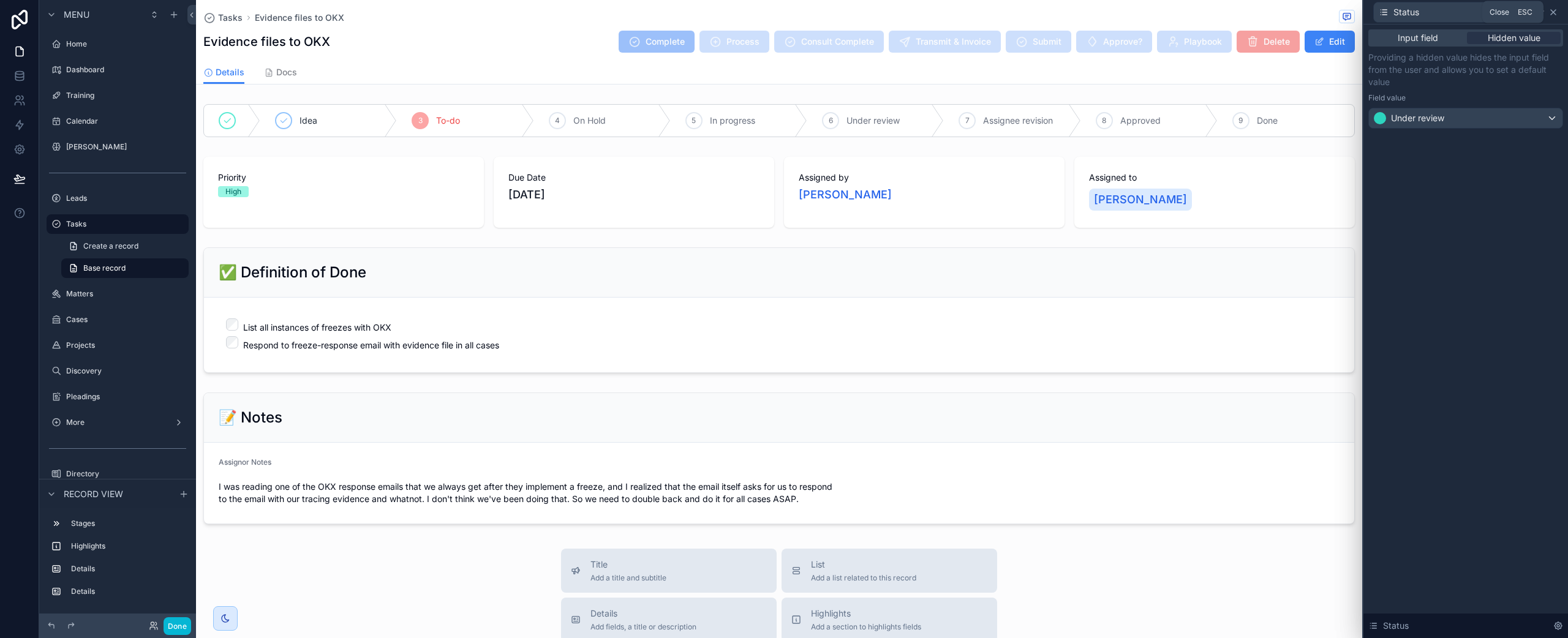
click at [1555, 13] on icon at bounding box center [1553, 12] width 10 height 10
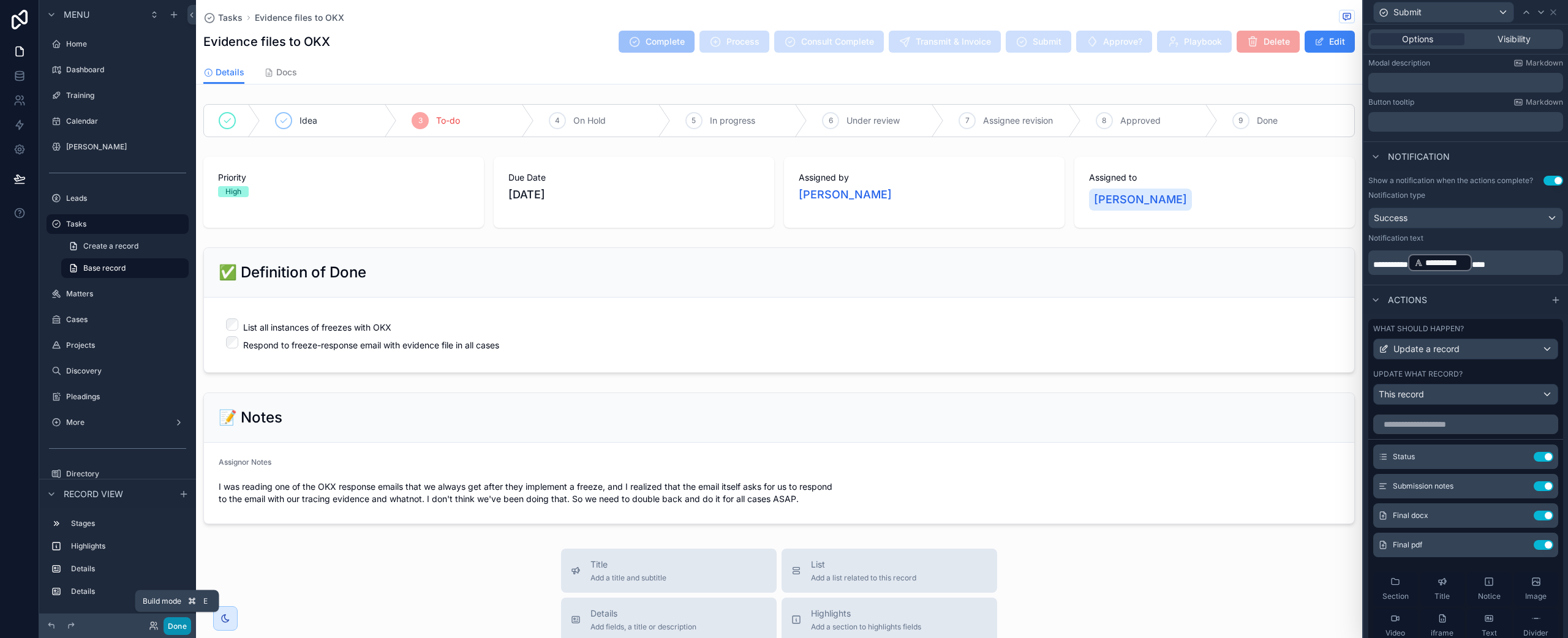
click at [175, 625] on button "Done" at bounding box center [178, 625] width 28 height 18
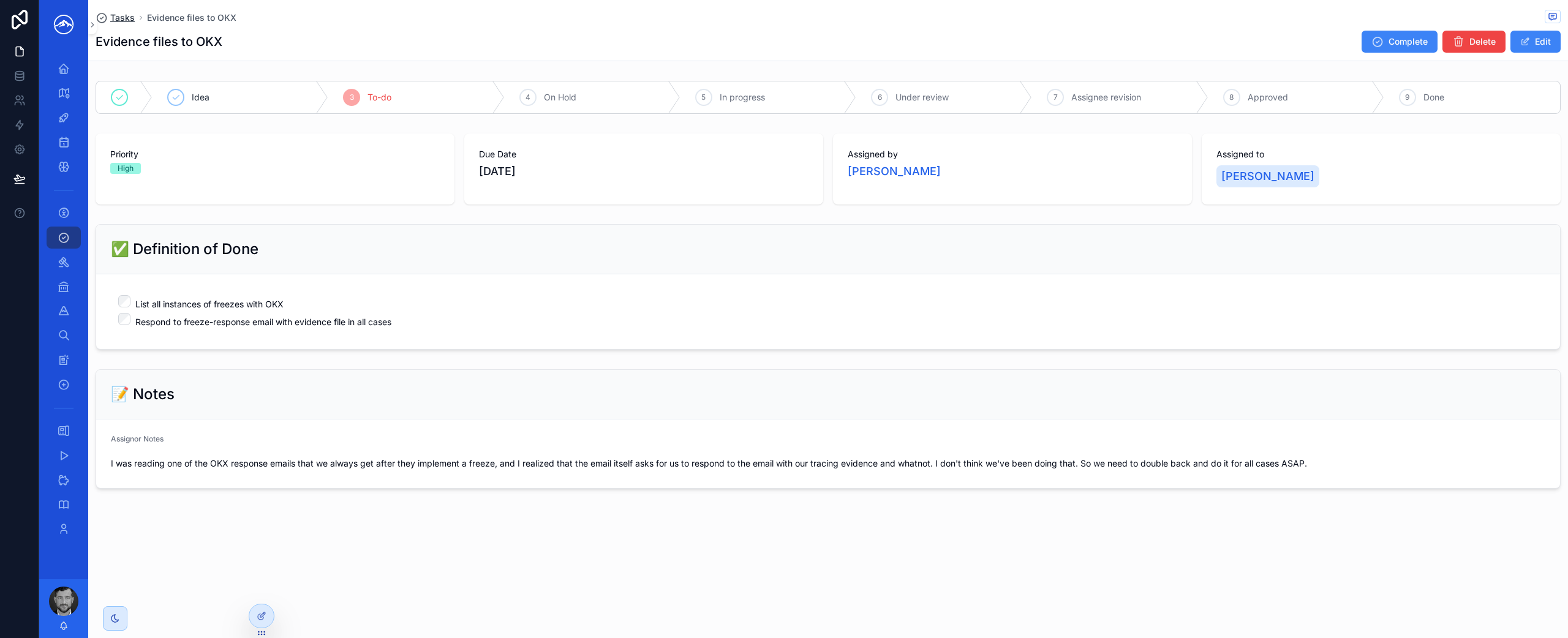
click at [112, 20] on span "Tasks" at bounding box center [122, 18] width 24 height 13
